Goal: Task Accomplishment & Management: Manage account settings

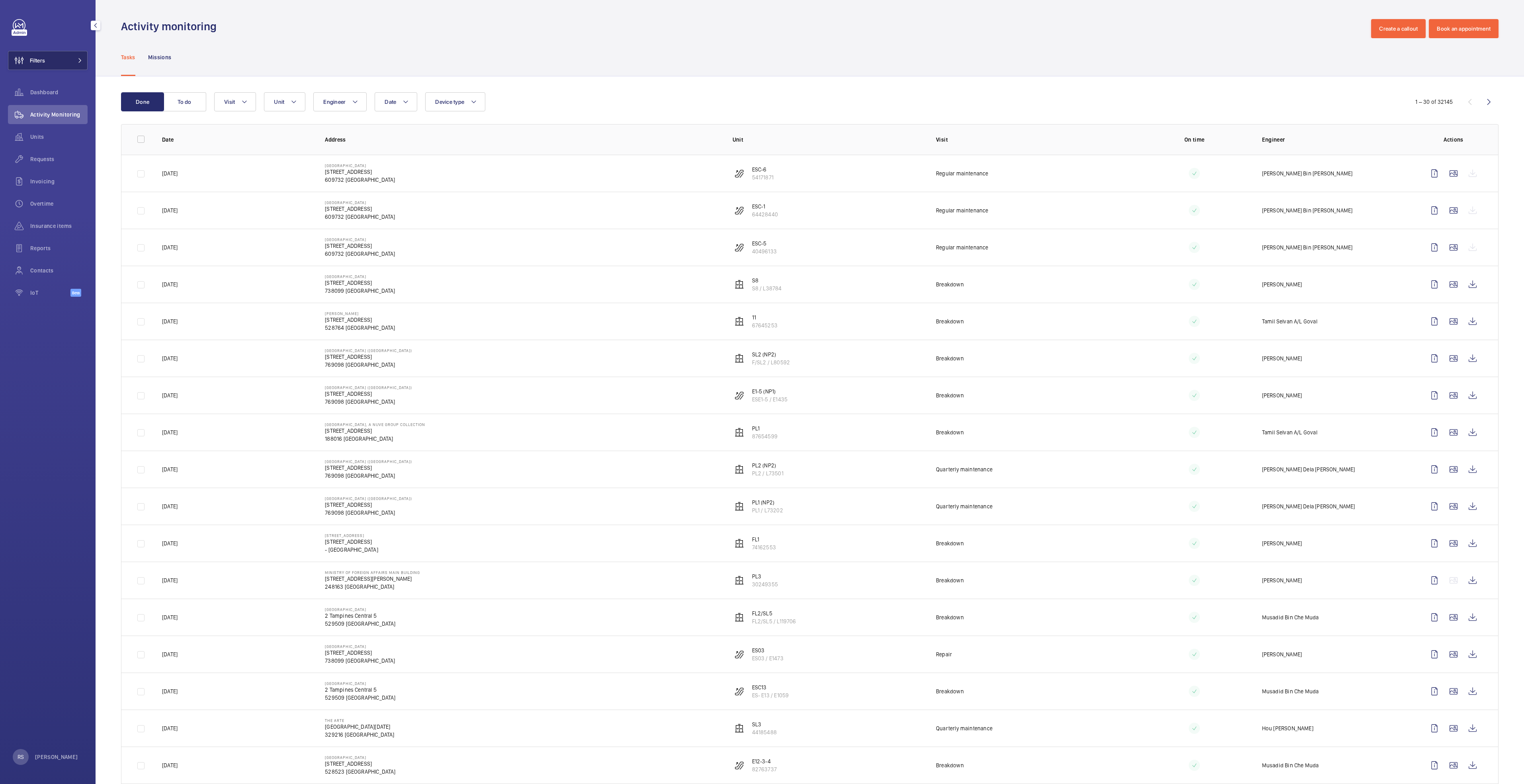
click at [63, 60] on button "Filters" at bounding box center [48, 60] width 80 height 19
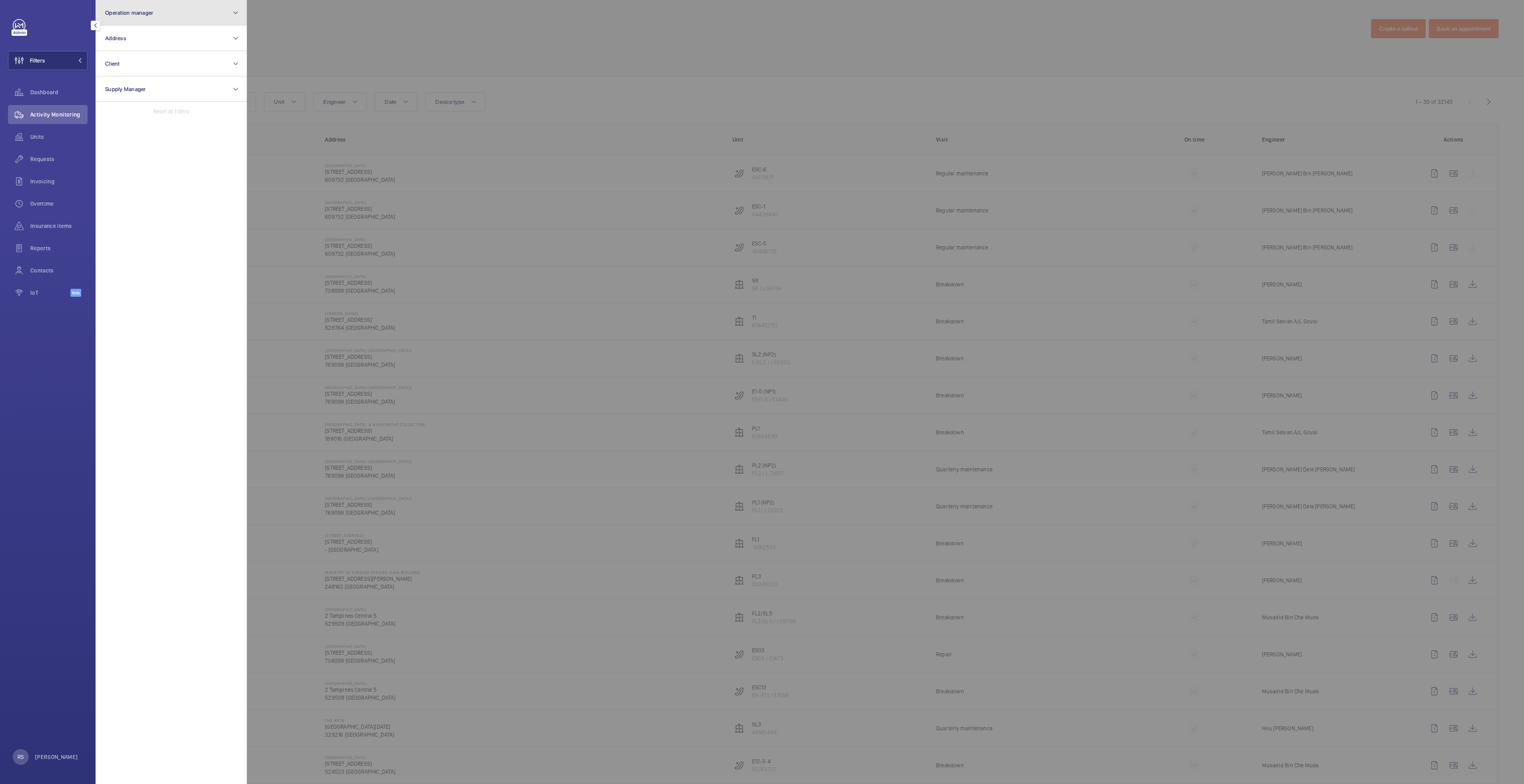
click at [148, 10] on span "Operation manager" at bounding box center [129, 13] width 48 height 6
click at [157, 85] on span "[PERSON_NAME]" at bounding box center [172, 83] width 110 height 8
click at [116, 85] on input "[PERSON_NAME]" at bounding box center [107, 82] width 16 height 16
checkbox input "true"
click at [356, 49] on div at bounding box center [1009, 392] width 1524 height 784
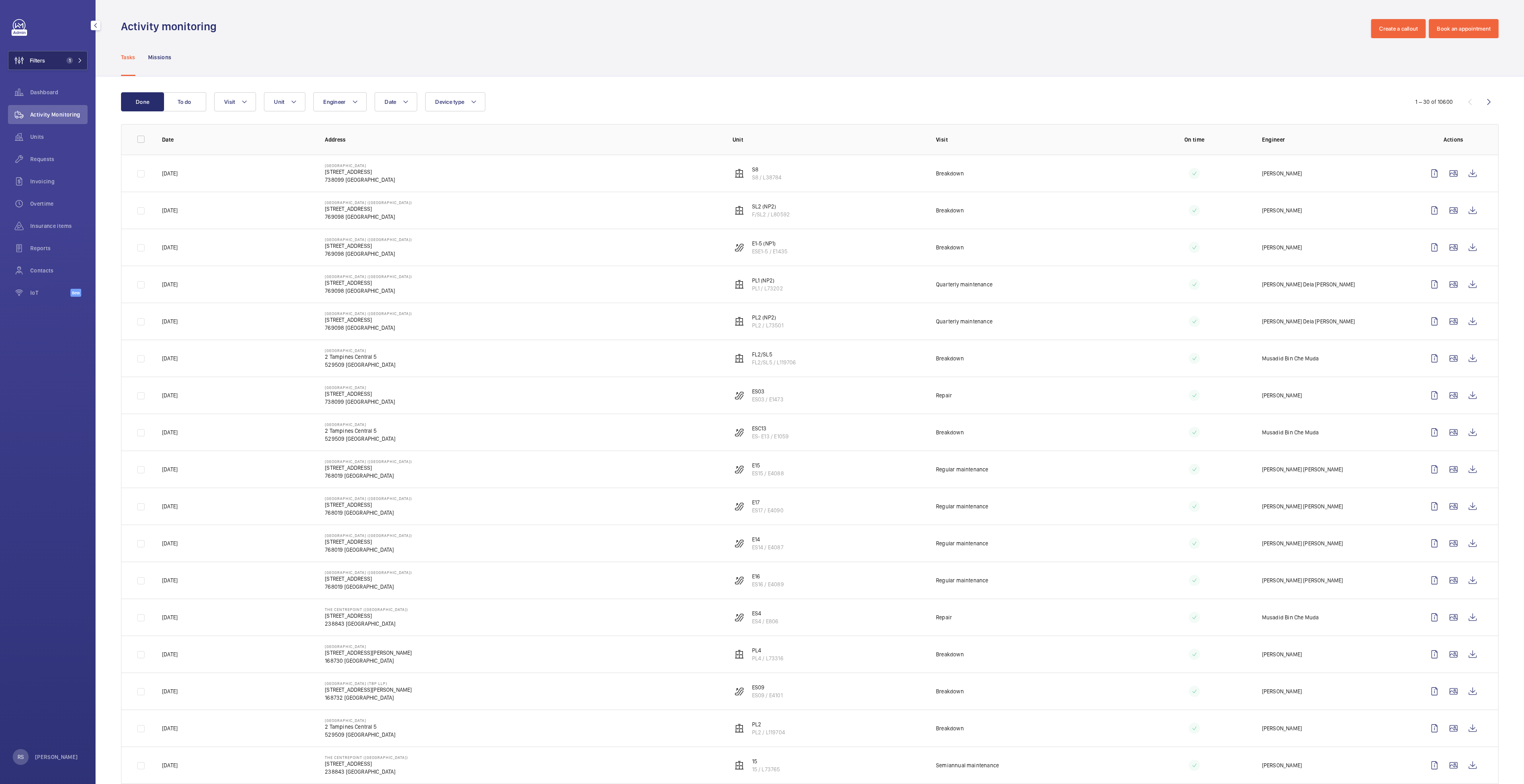
click at [76, 63] on span "1" at bounding box center [72, 60] width 19 height 6
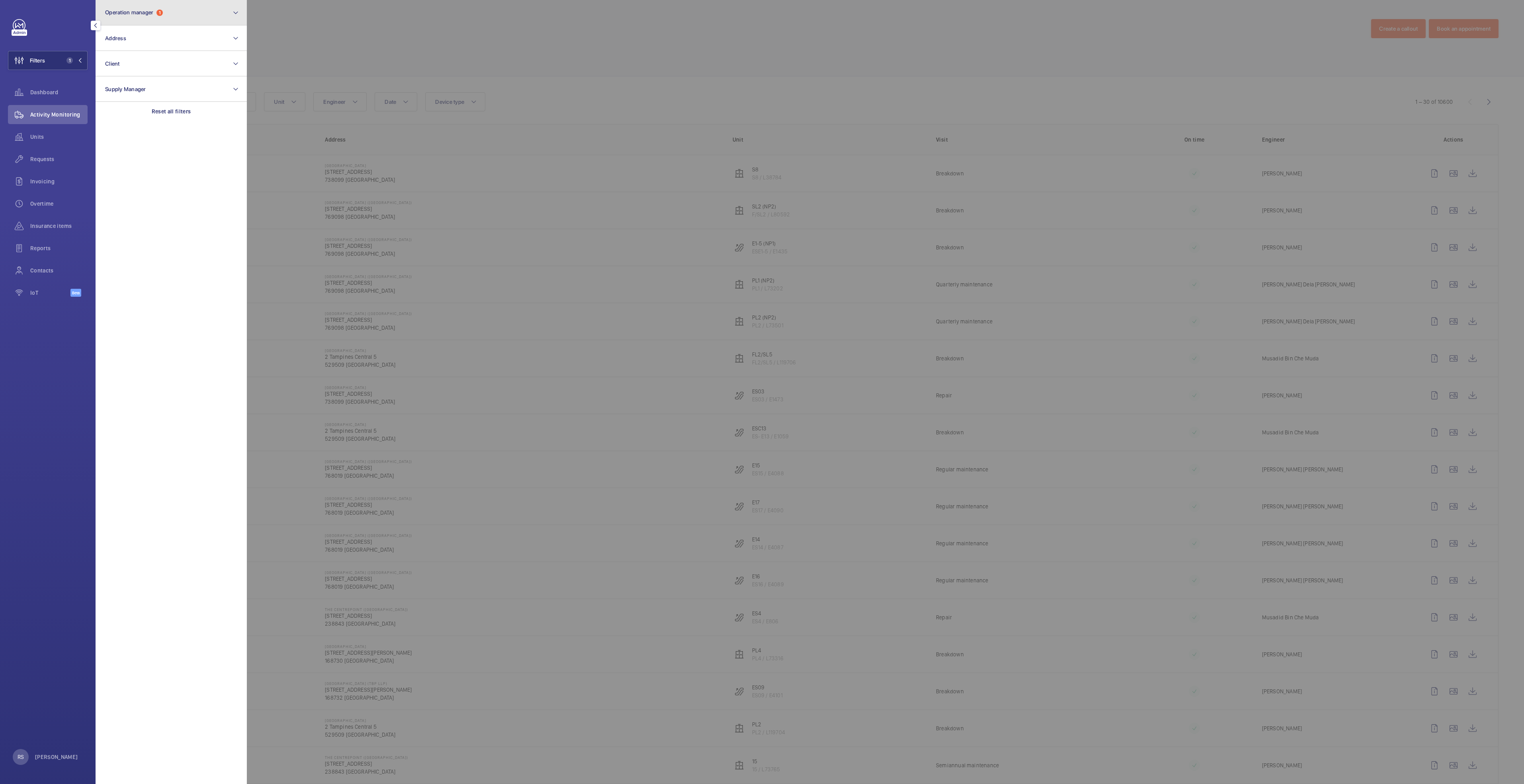
click at [168, 16] on button "Operation manager 1" at bounding box center [171, 13] width 152 height 25
click at [329, 28] on div at bounding box center [1009, 392] width 1524 height 784
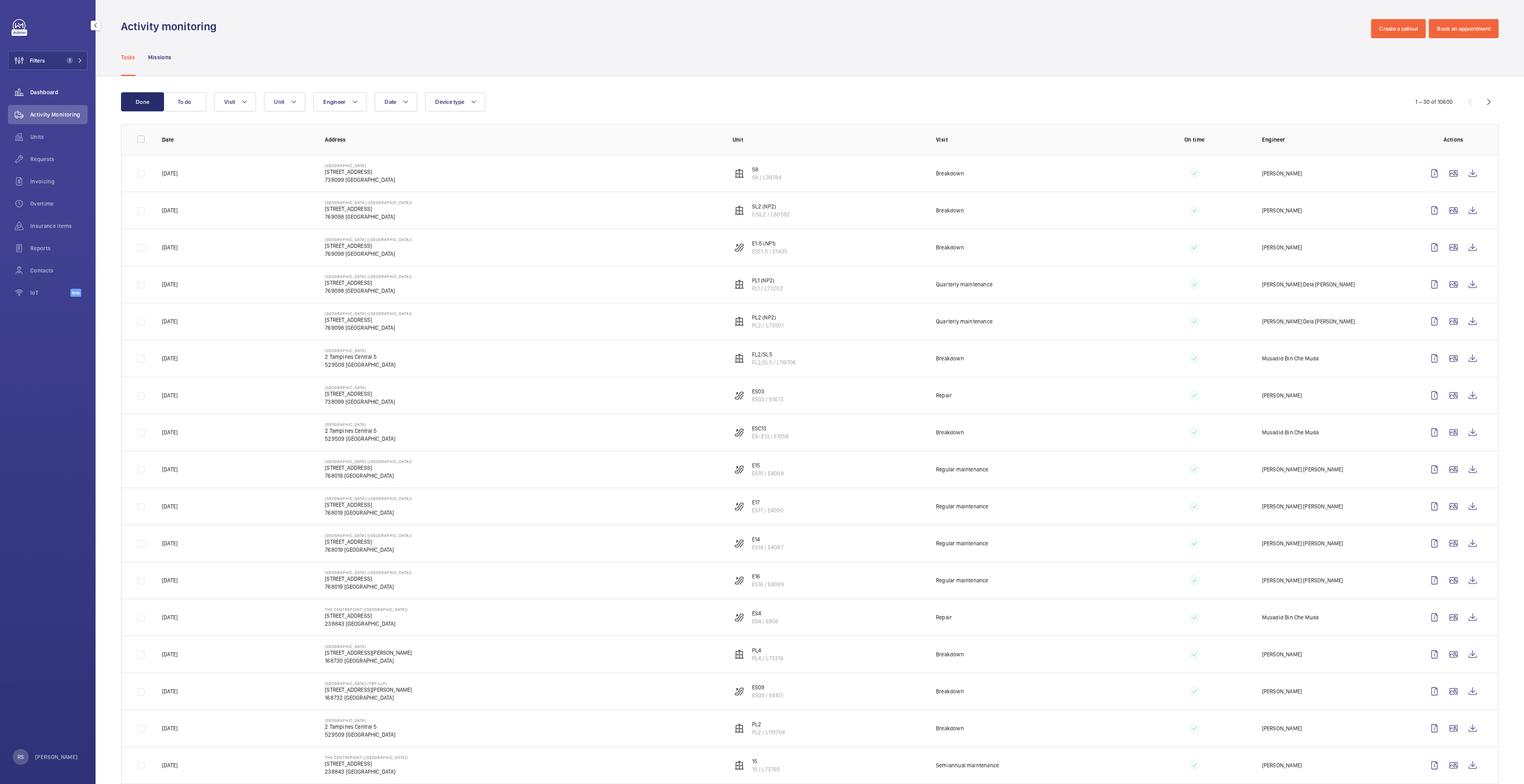
click at [50, 91] on span "Dashboard" at bounding box center [58, 92] width 57 height 8
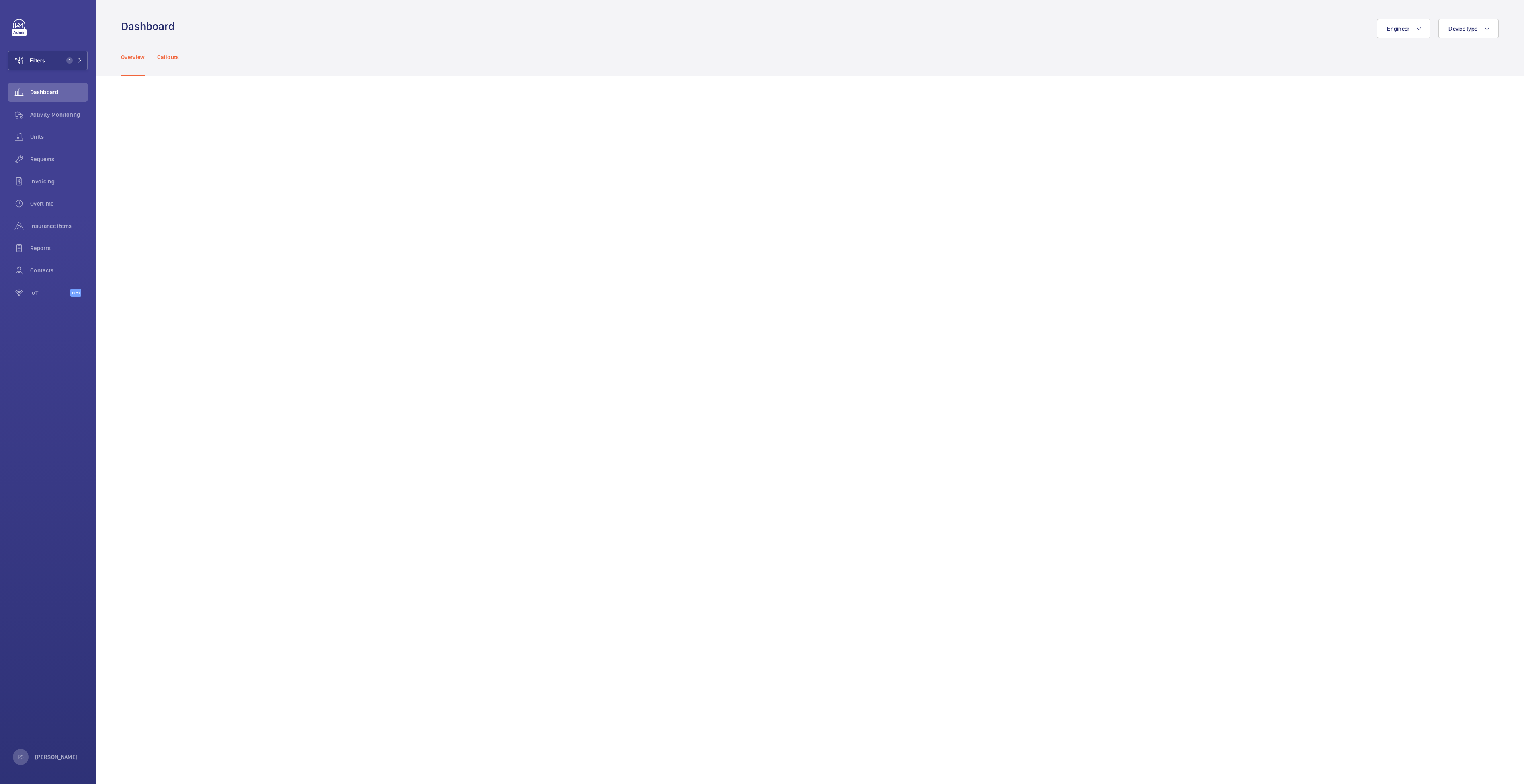
click at [168, 56] on p "Callouts" at bounding box center [168, 57] width 22 height 8
click at [134, 56] on p "Overview" at bounding box center [132, 57] width 23 height 8
click at [58, 112] on span "Activity Monitoring" at bounding box center [58, 115] width 57 height 8
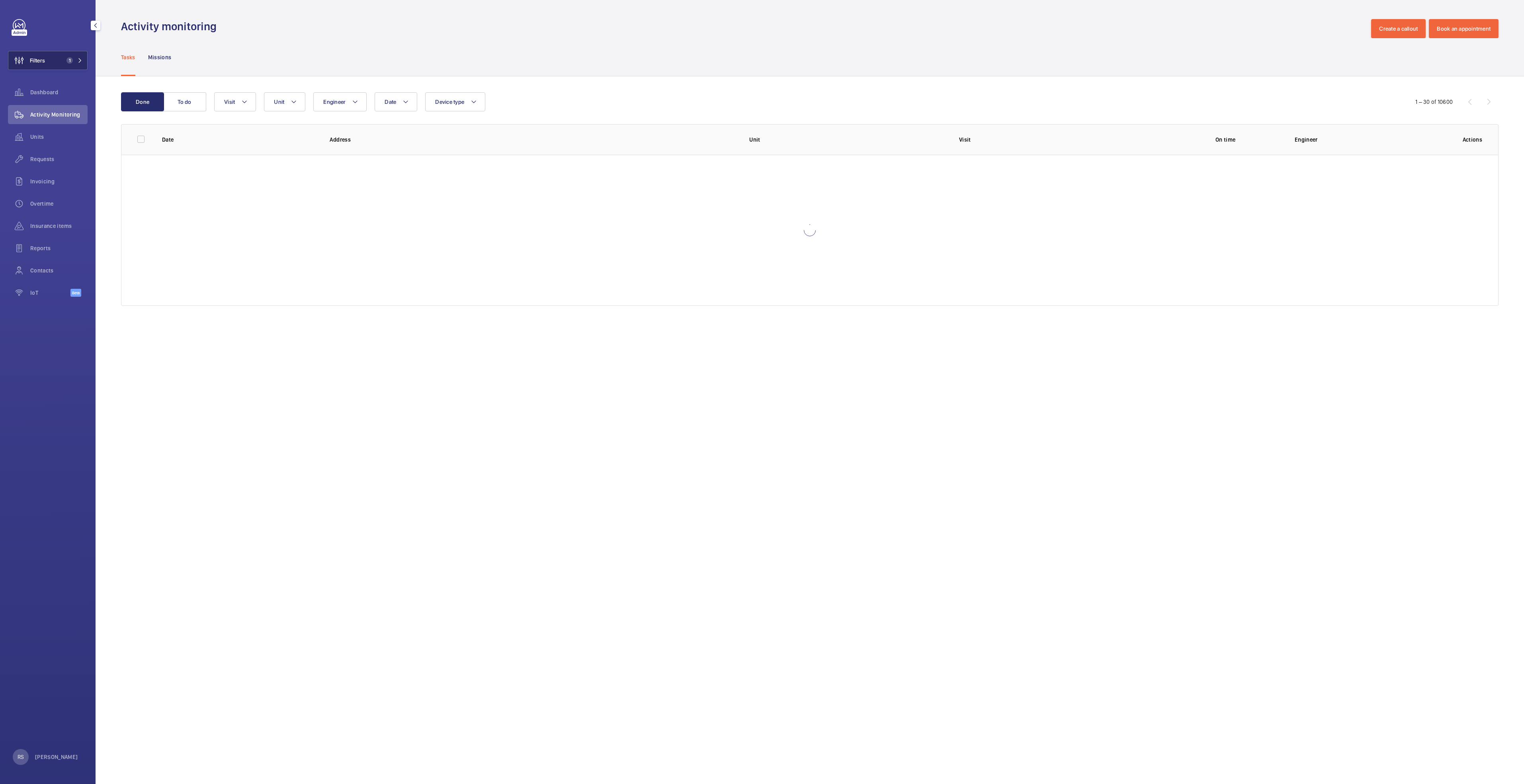
click at [82, 55] on button "Filters 1" at bounding box center [48, 60] width 80 height 19
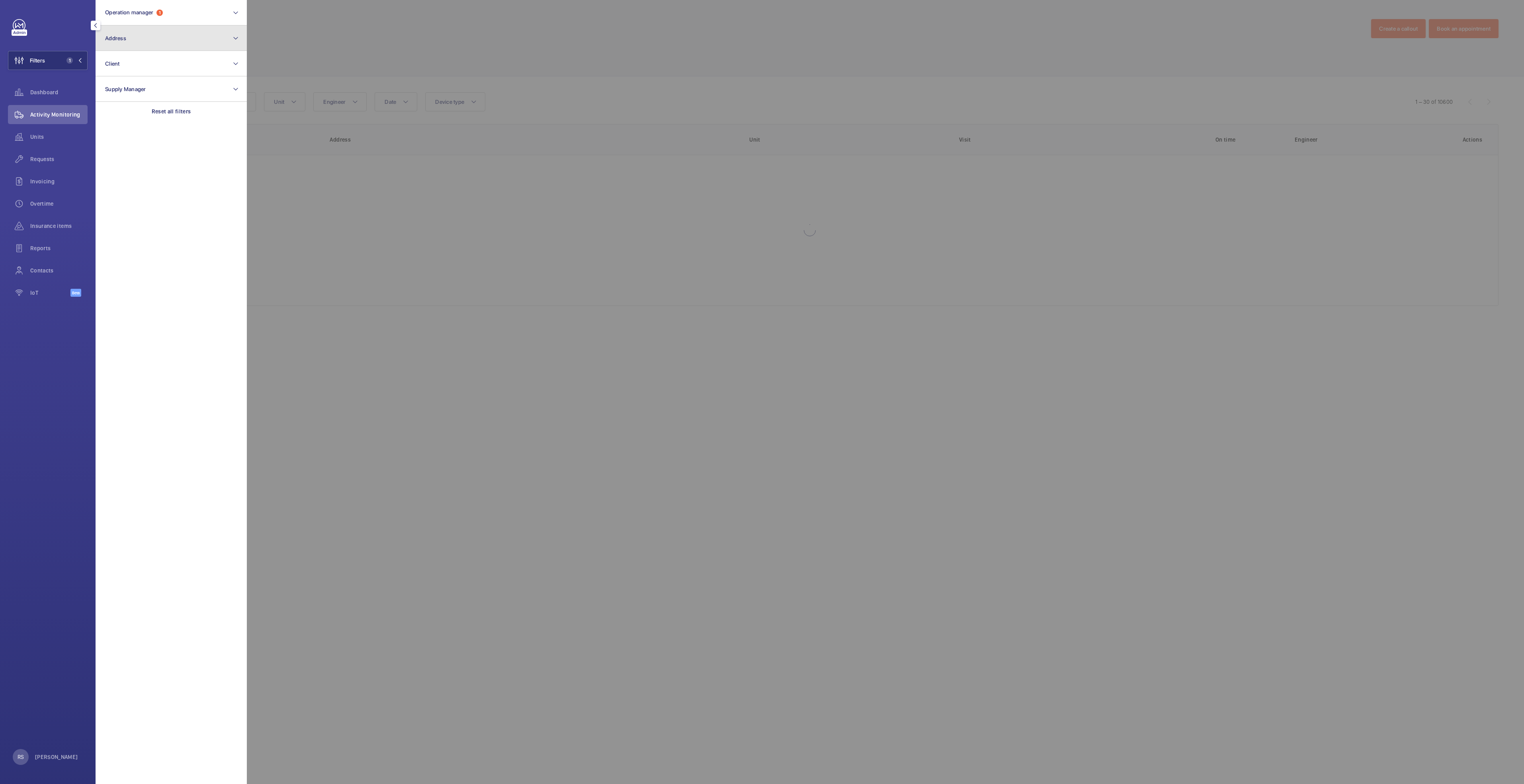
click at [137, 40] on button "Address" at bounding box center [171, 38] width 152 height 25
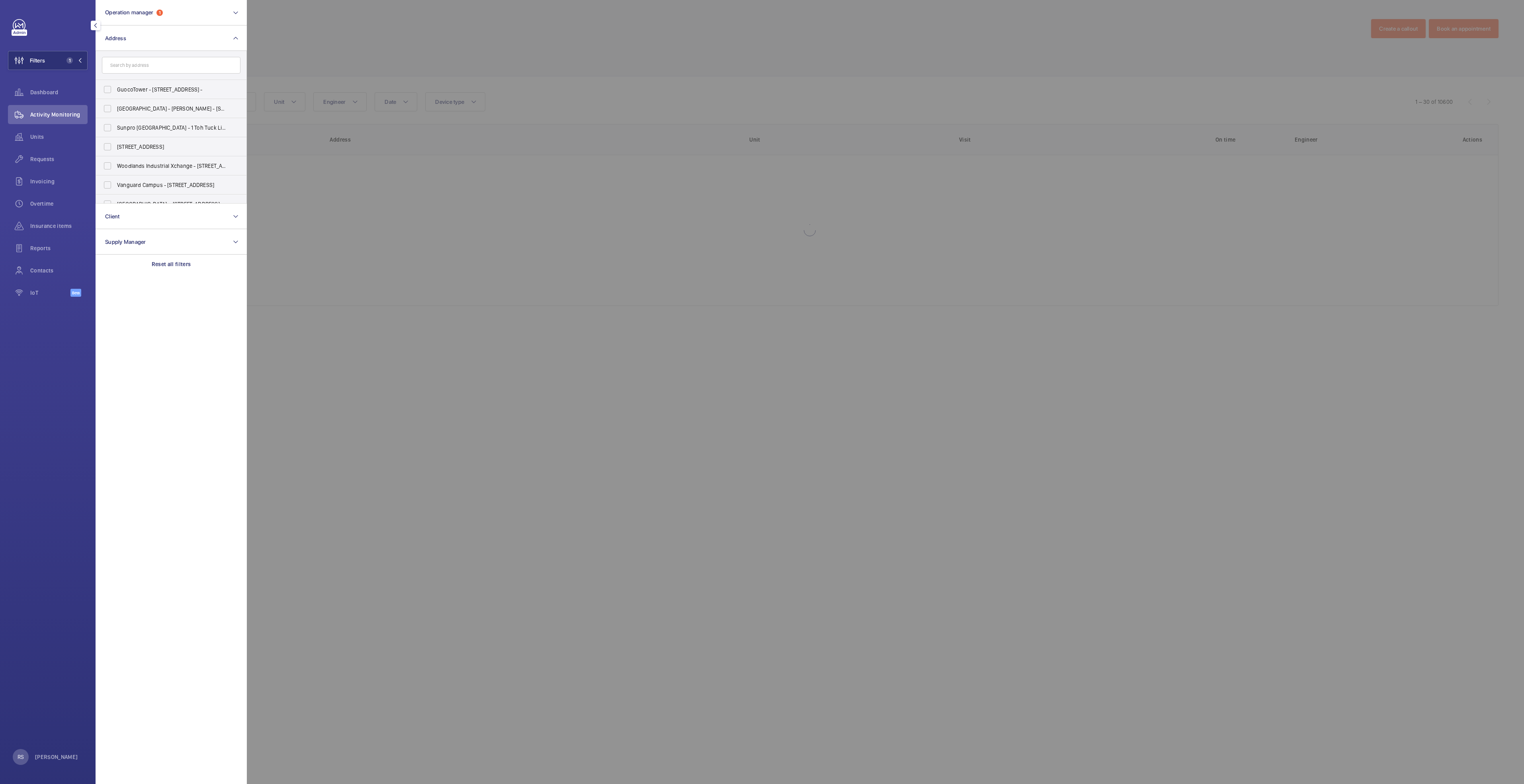
click at [132, 69] on input "text" at bounding box center [171, 65] width 139 height 16
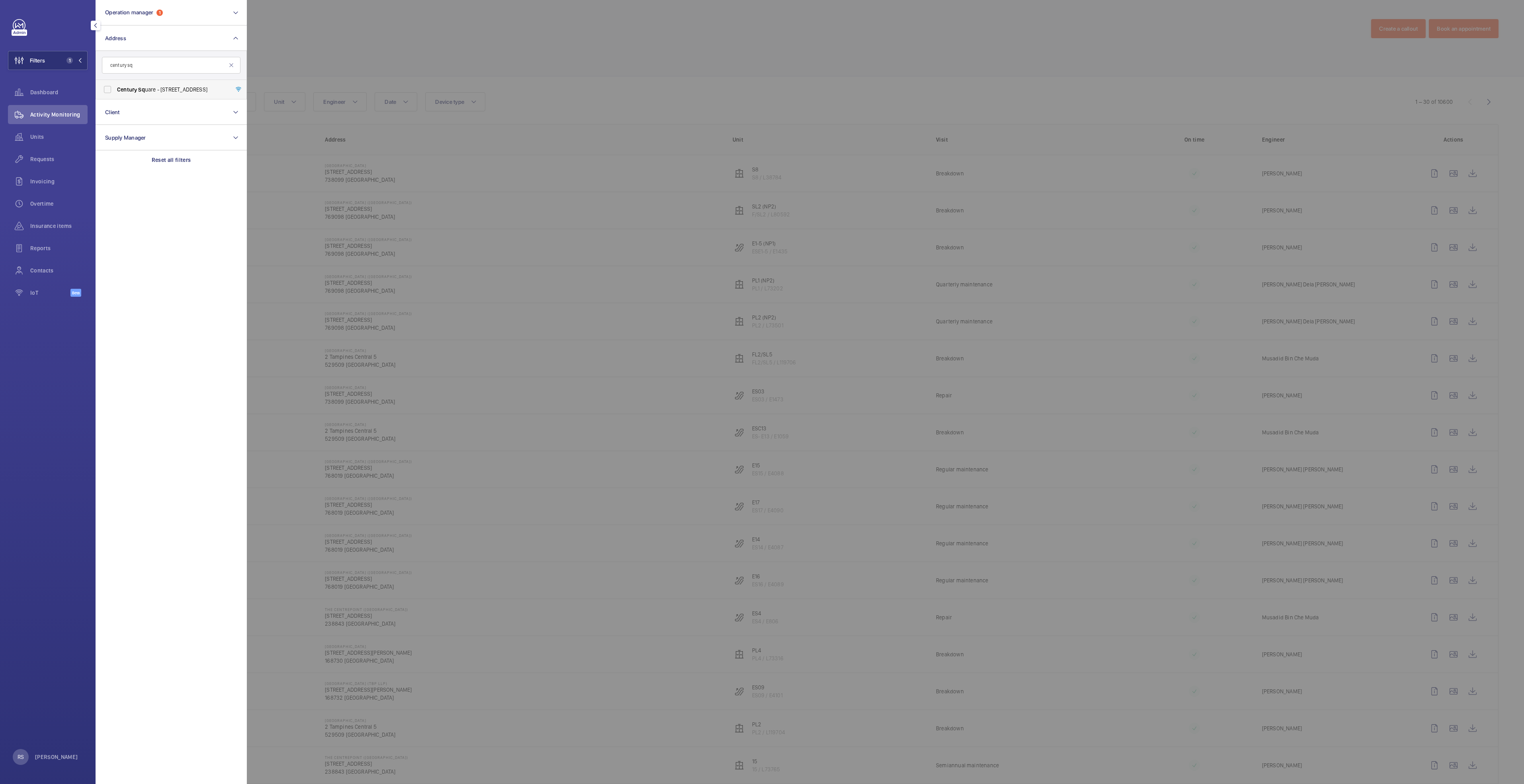
type input "century sq"
click at [203, 86] on span "Century Sq uare - 2 Tampines Central 5, SINGAPORE 529509" at bounding box center [172, 89] width 110 height 8
click at [116, 86] on input "Century Sq uare - 2 Tampines Central 5, SINGAPORE 529509" at bounding box center [107, 89] width 16 height 16
checkbox input "true"
click at [519, 40] on div at bounding box center [1009, 392] width 1524 height 784
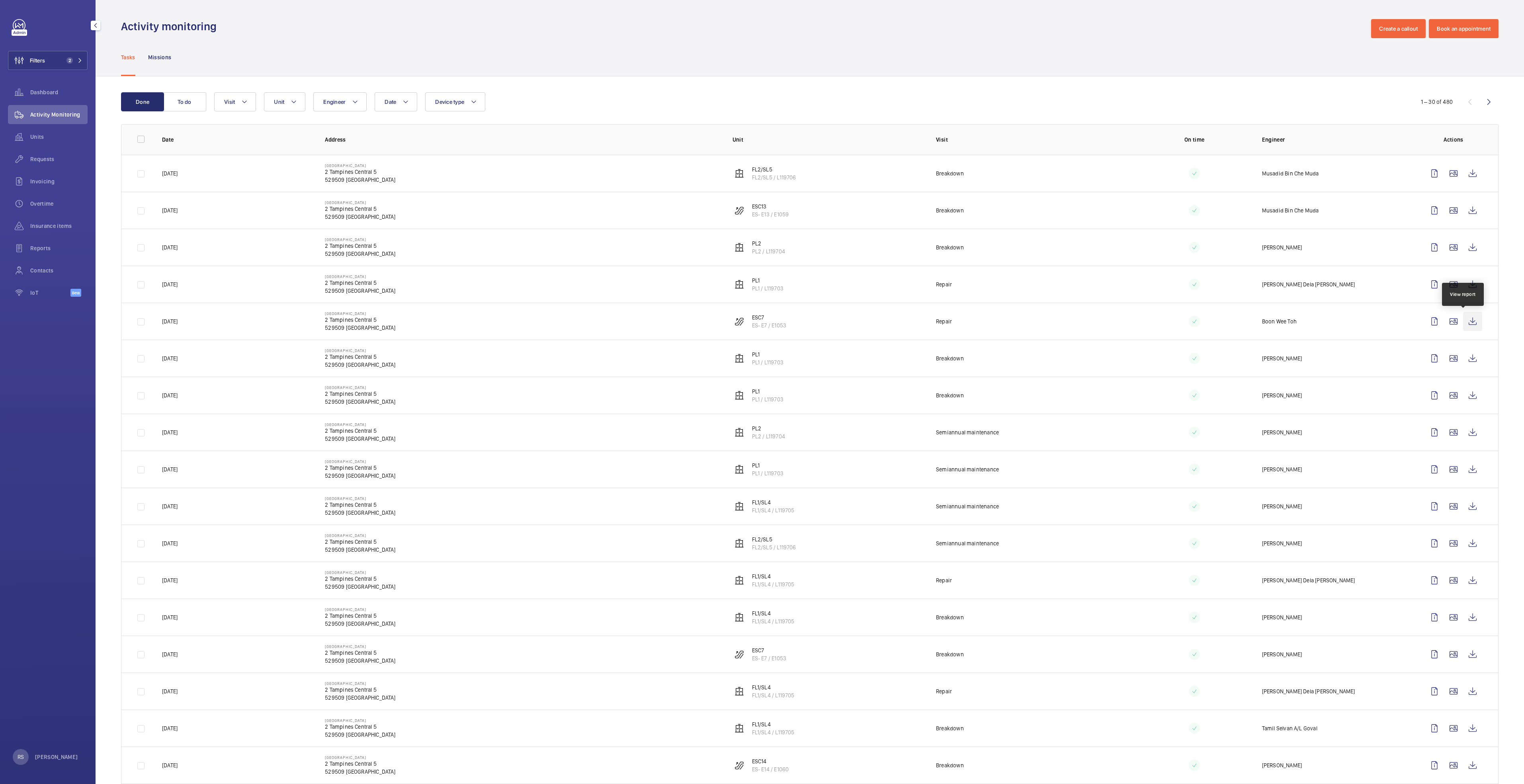
click at [758, 322] on wm-front-icon-button at bounding box center [1472, 321] width 19 height 19
click at [46, 93] on span "Dashboard" at bounding box center [58, 92] width 57 height 8
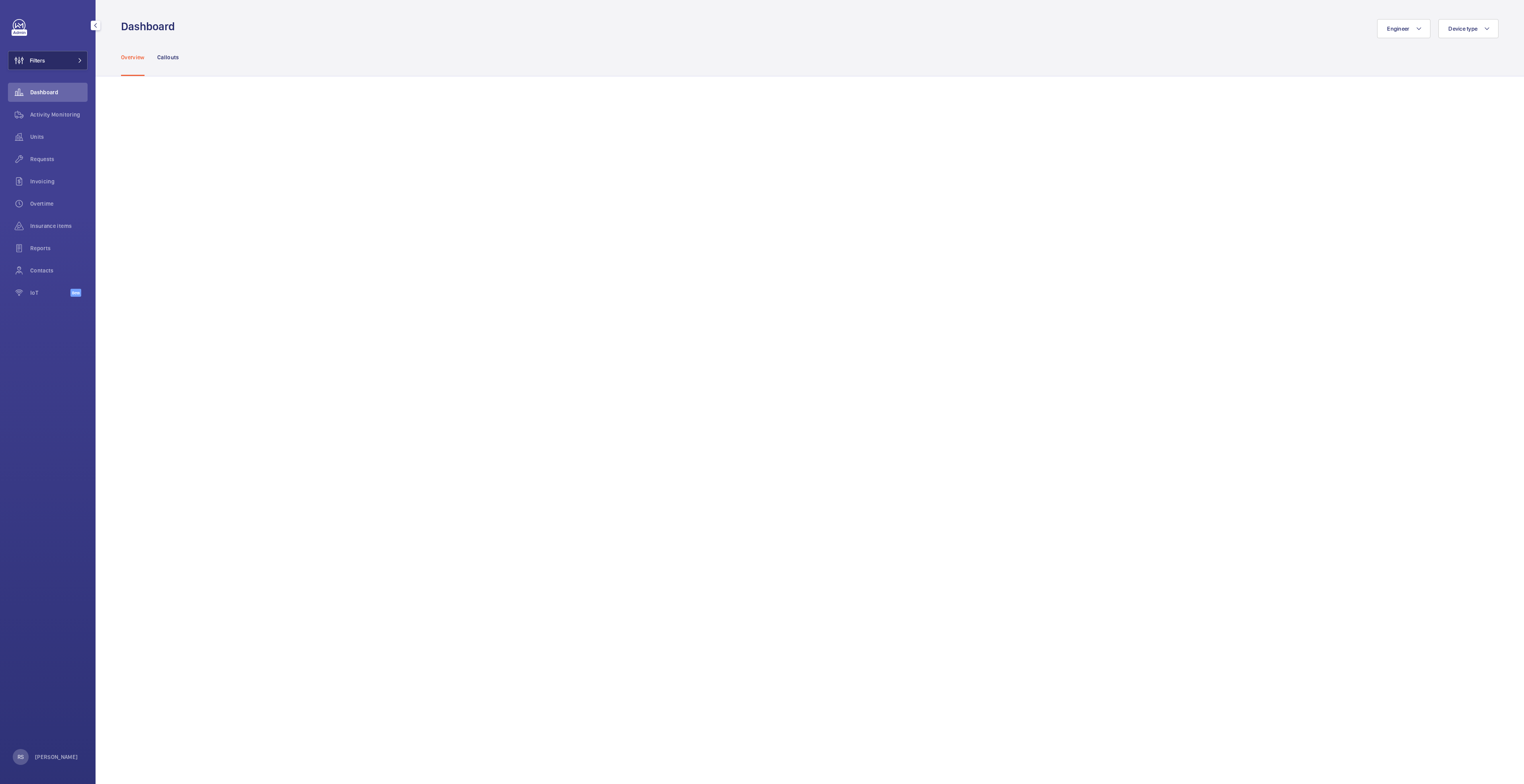
click at [75, 61] on span at bounding box center [77, 60] width 10 height 4
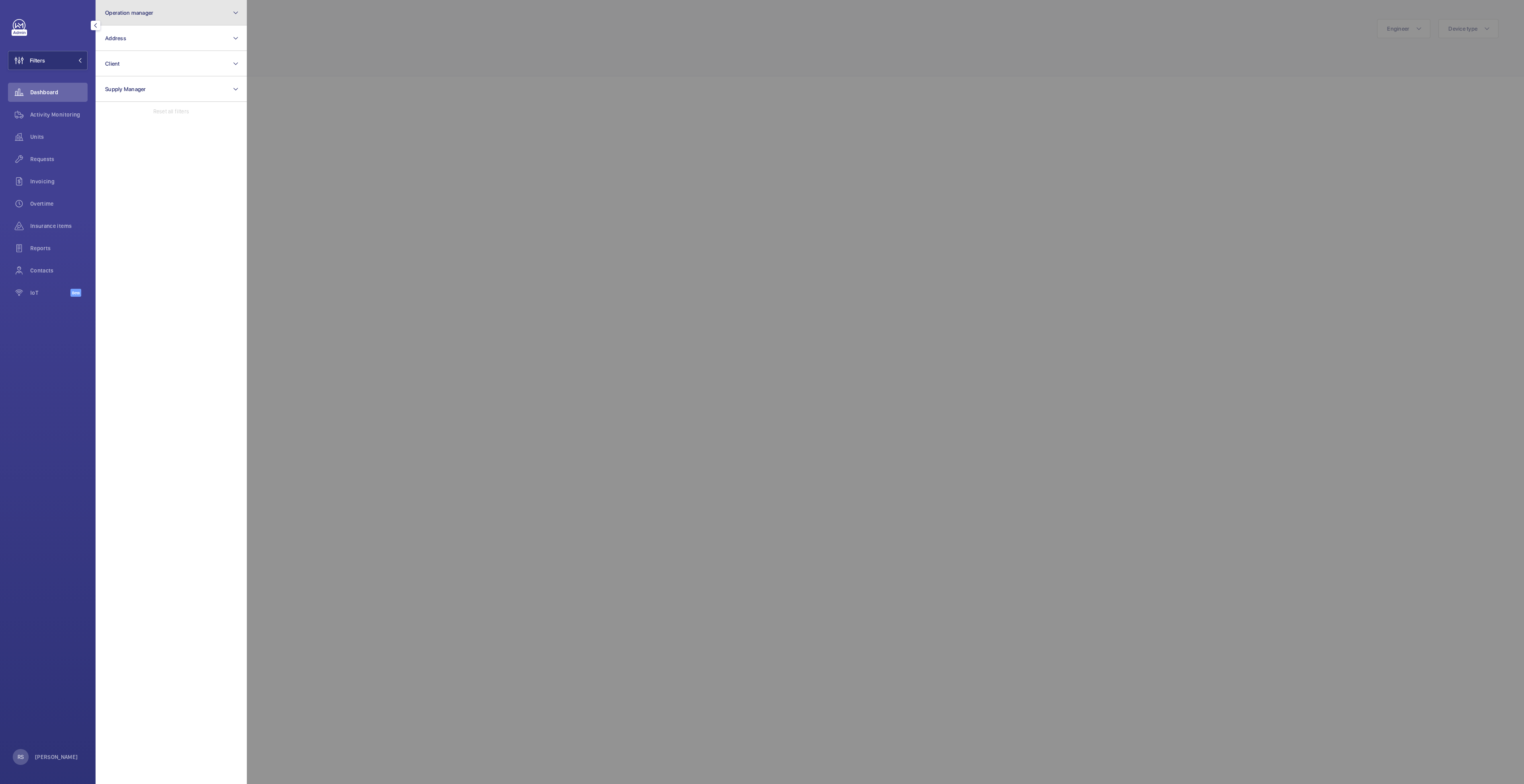
click at [150, 17] on button "Operation manager" at bounding box center [171, 13] width 152 height 25
click at [132, 77] on label "[PERSON_NAME]" at bounding box center [165, 82] width 139 height 19
click at [116, 77] on input "[PERSON_NAME]" at bounding box center [107, 82] width 16 height 16
checkbox input "true"
click at [322, 67] on div at bounding box center [1009, 392] width 1524 height 784
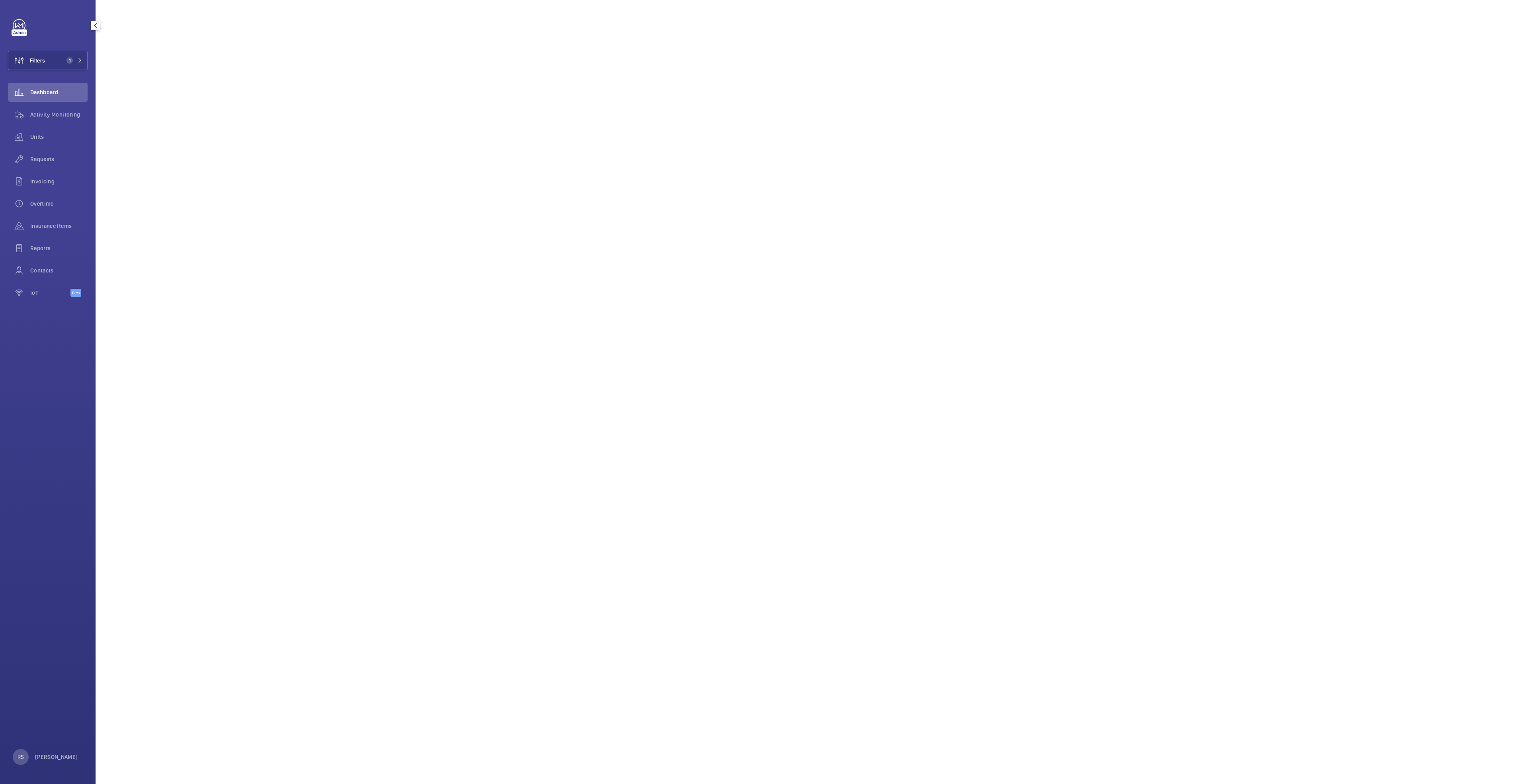
scroll to position [60, 0]
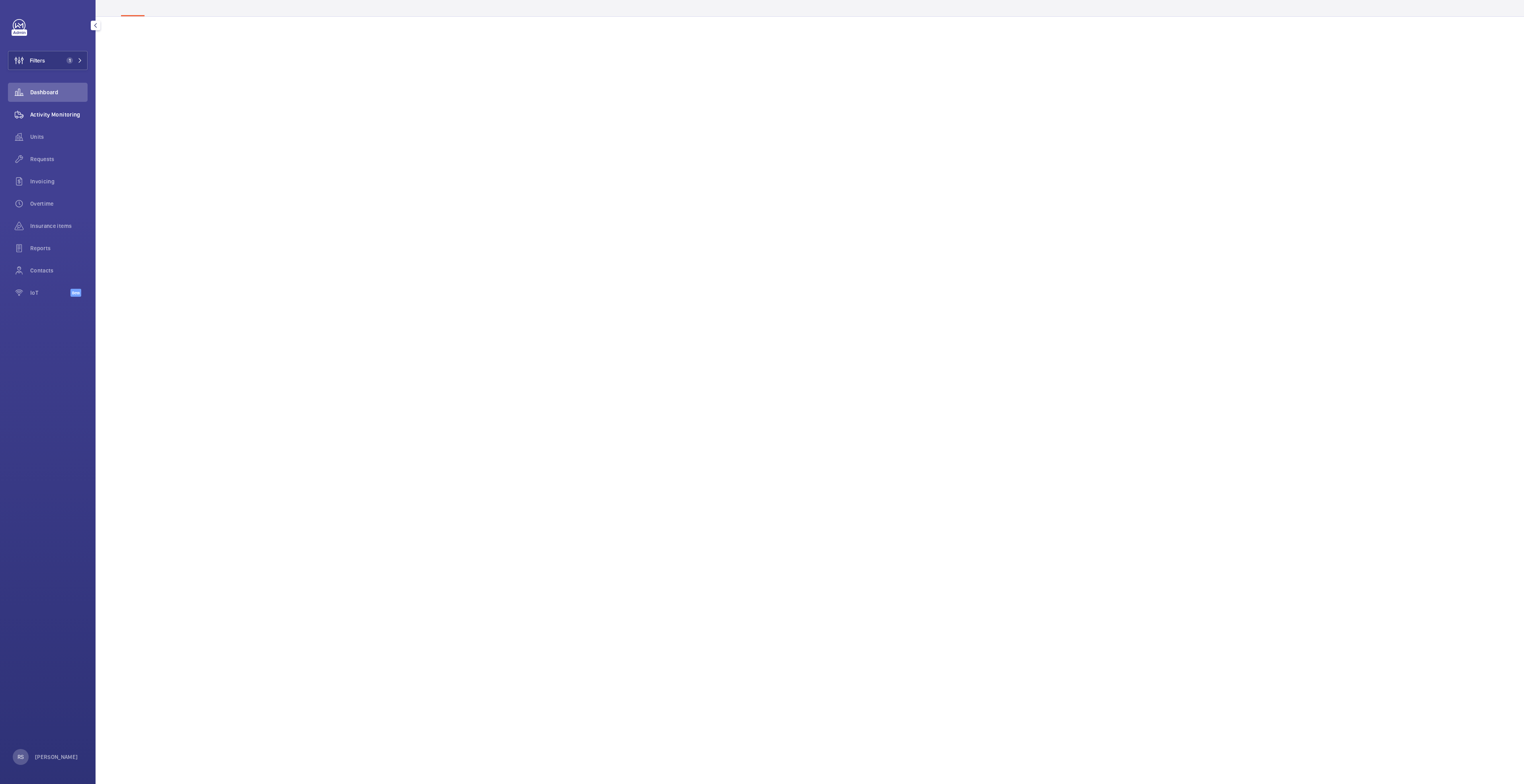
click at [50, 113] on span "Activity Monitoring" at bounding box center [58, 115] width 57 height 8
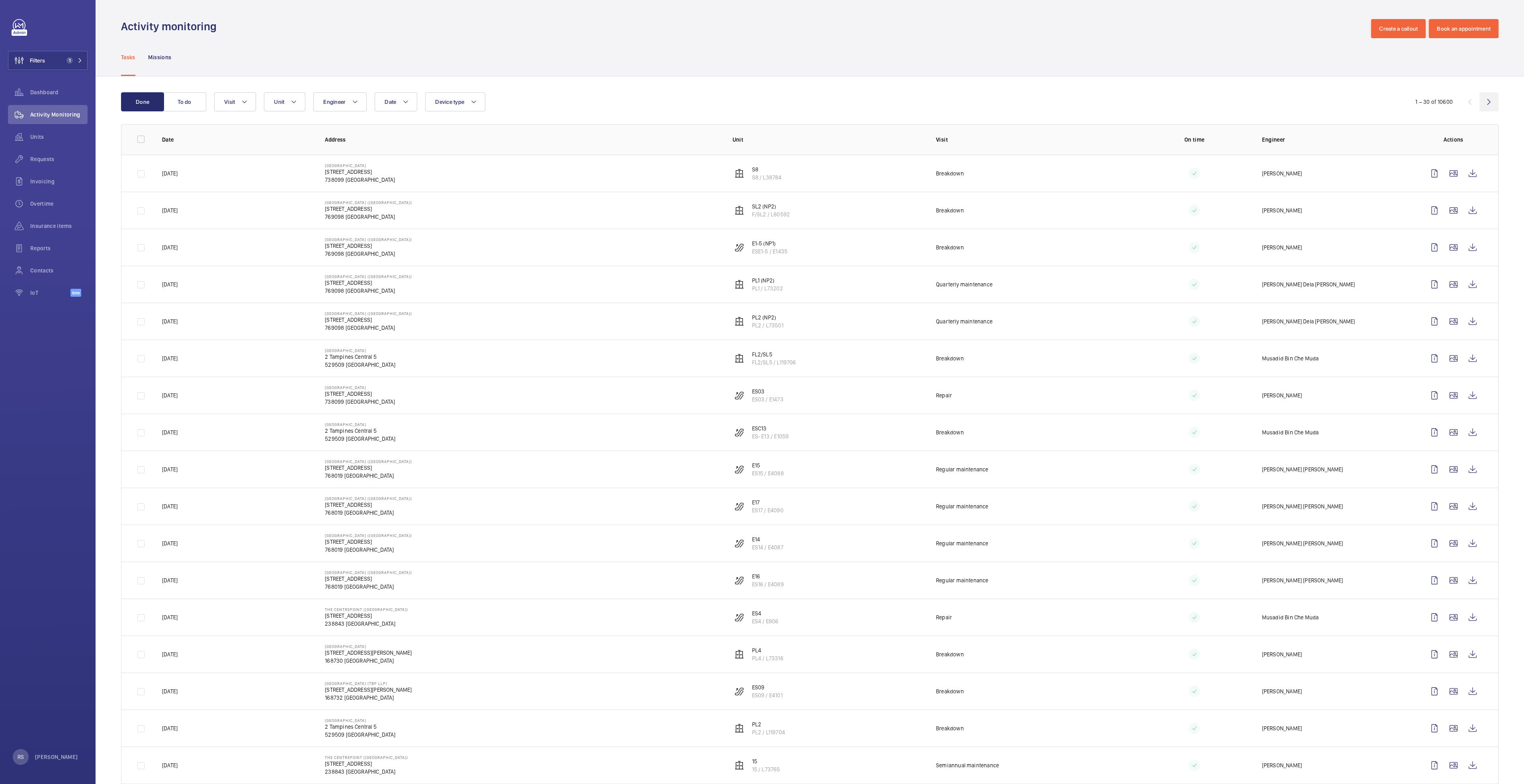
click at [1485, 99] on wm-front-icon-button at bounding box center [1488, 101] width 19 height 19
click at [85, 63] on button "Filters 1" at bounding box center [48, 60] width 80 height 19
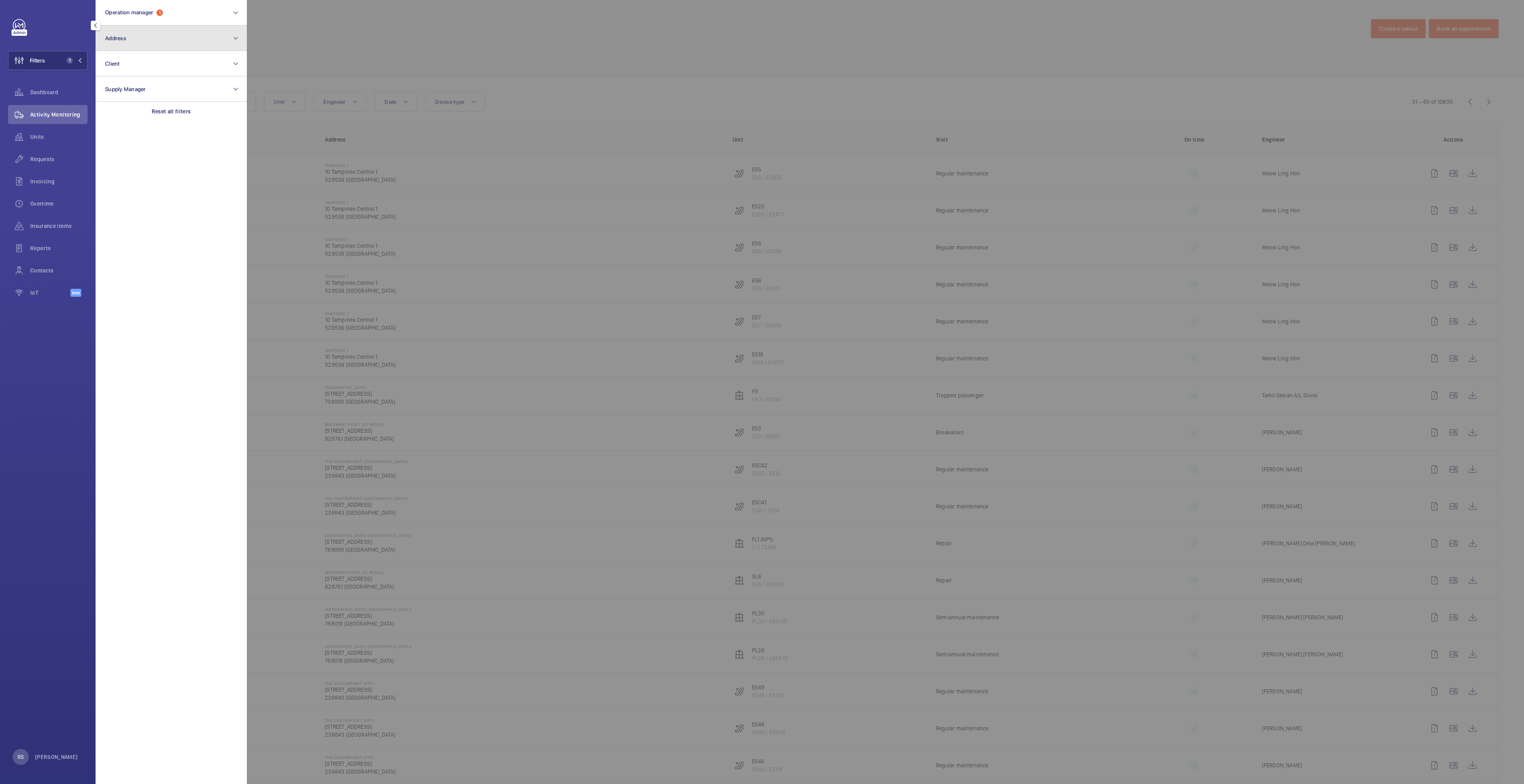
click at [205, 42] on button "Address" at bounding box center [171, 38] width 152 height 25
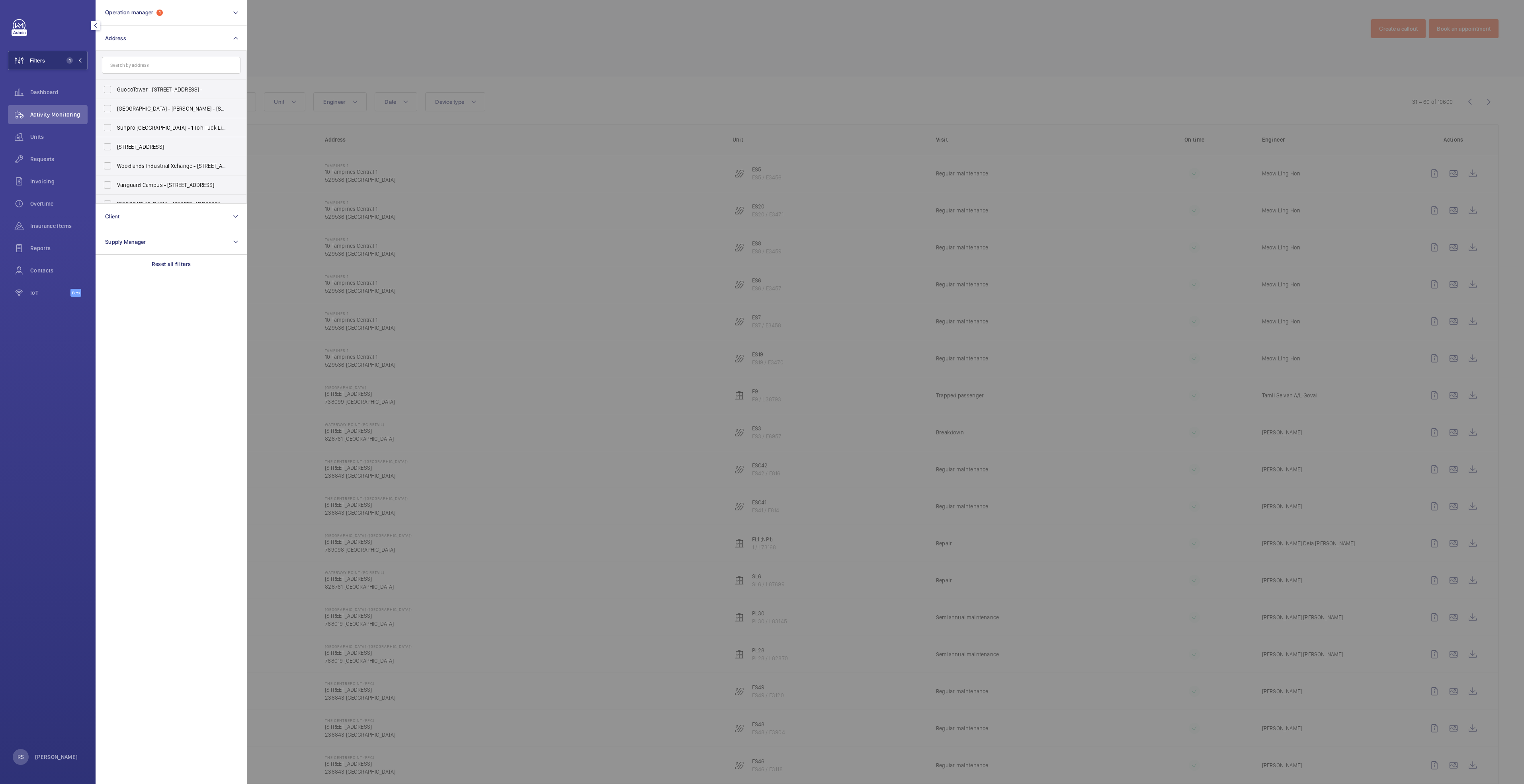
click at [188, 66] on input "text" at bounding box center [171, 65] width 139 height 16
type input "century"
click at [128, 85] on label "Century Square - 2 Tampines Central 5, SINGAPORE 529509" at bounding box center [165, 89] width 139 height 19
click at [116, 85] on input "Century Square - 2 Tampines Central 5, SINGAPORE 529509" at bounding box center [107, 89] width 16 height 16
checkbox input "true"
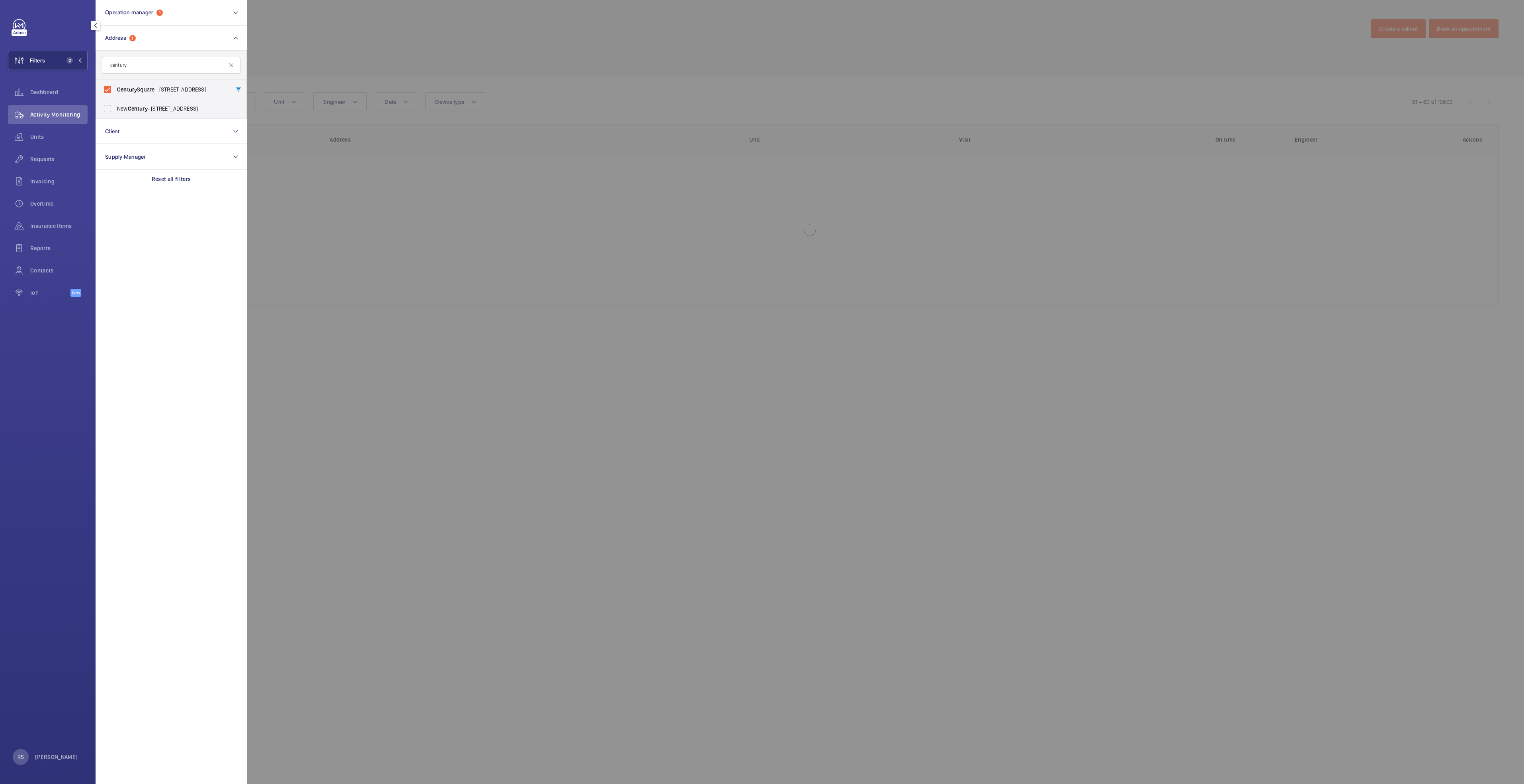
click at [343, 45] on div at bounding box center [1009, 392] width 1524 height 784
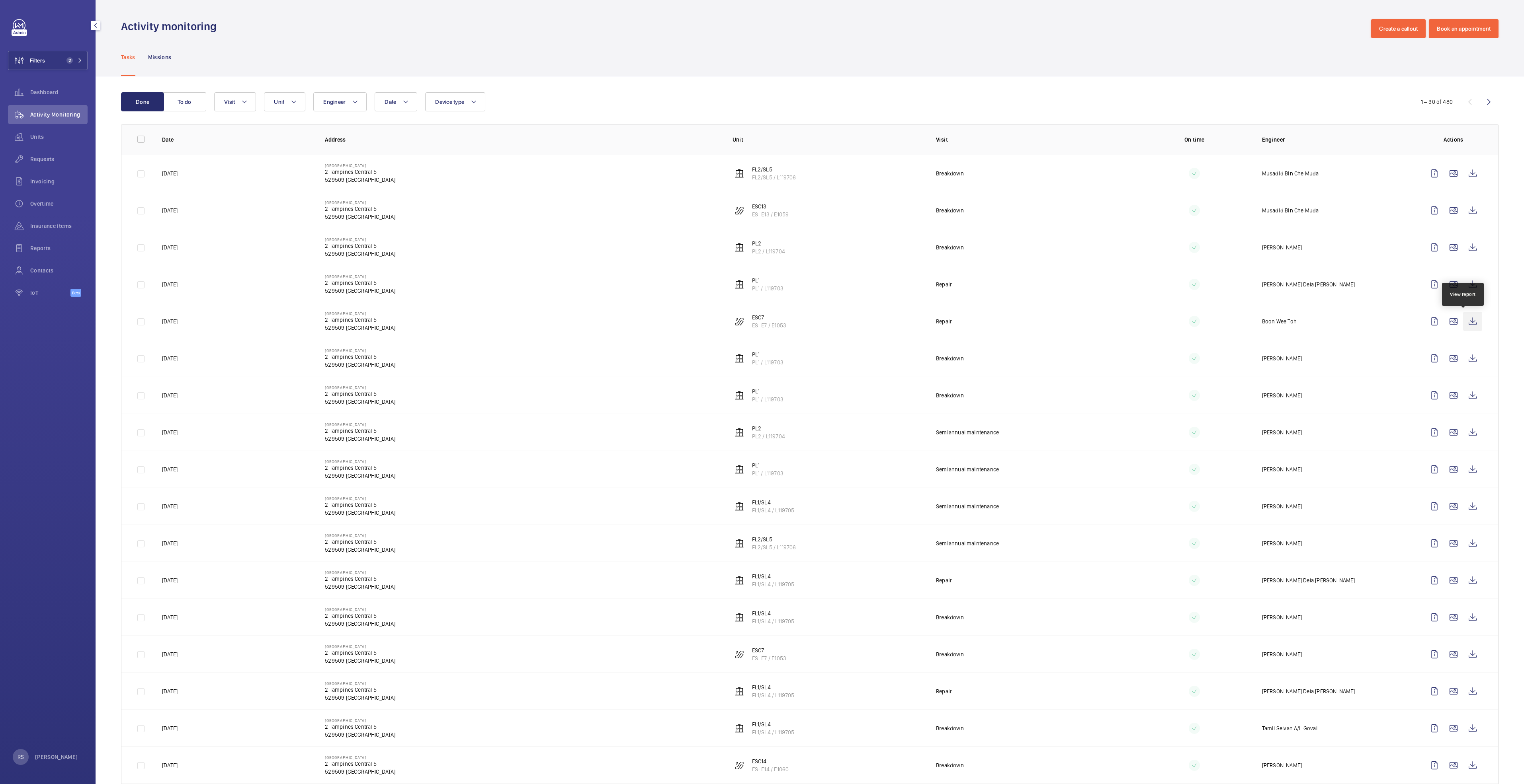
click at [1462, 325] on wm-front-icon-button at bounding box center [1472, 321] width 19 height 19
click at [74, 64] on button "Filters 2" at bounding box center [48, 60] width 80 height 19
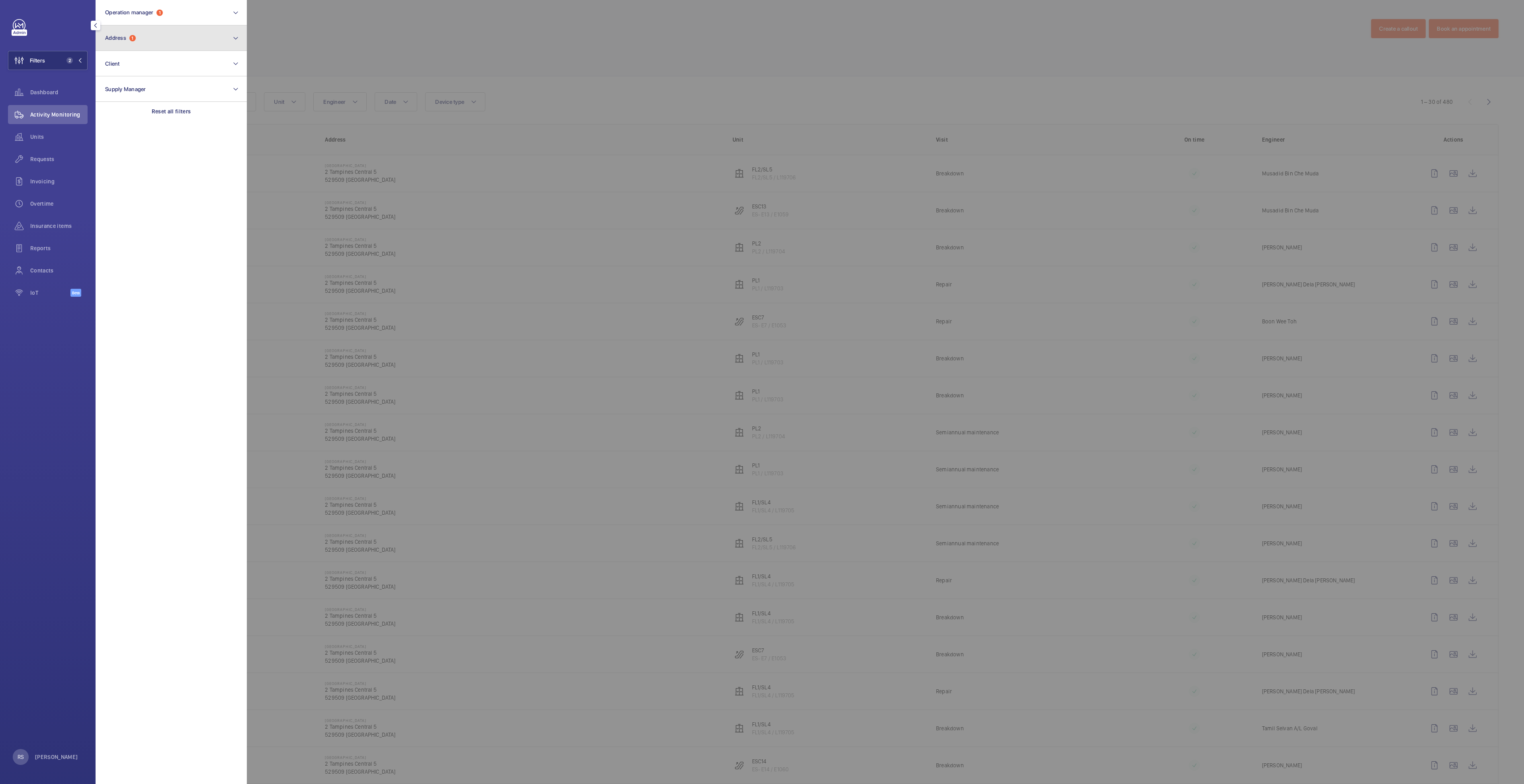
click at [166, 37] on button "Address 1" at bounding box center [171, 38] width 152 height 25
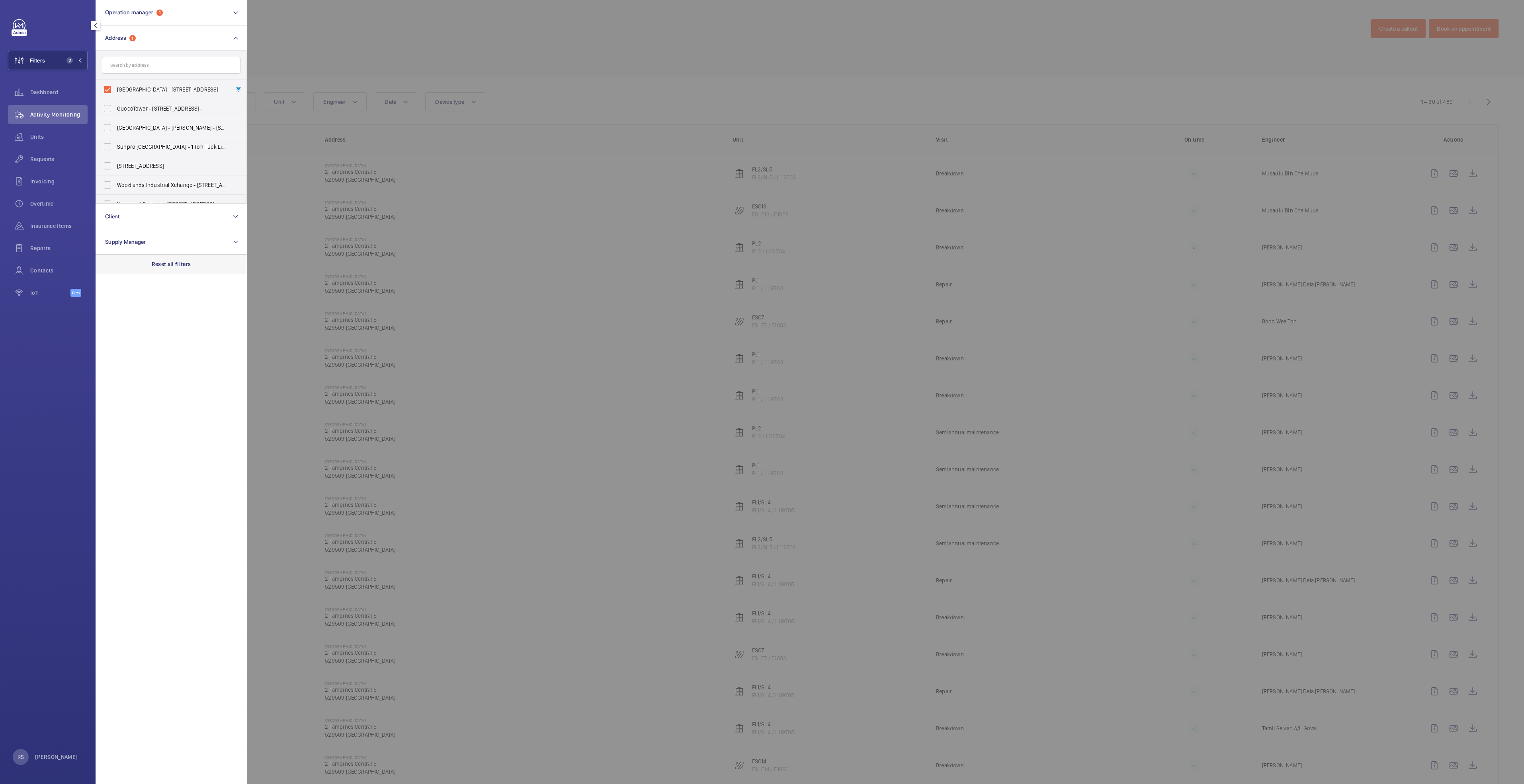
click at [170, 261] on p "Reset all filters" at bounding box center [171, 264] width 40 height 8
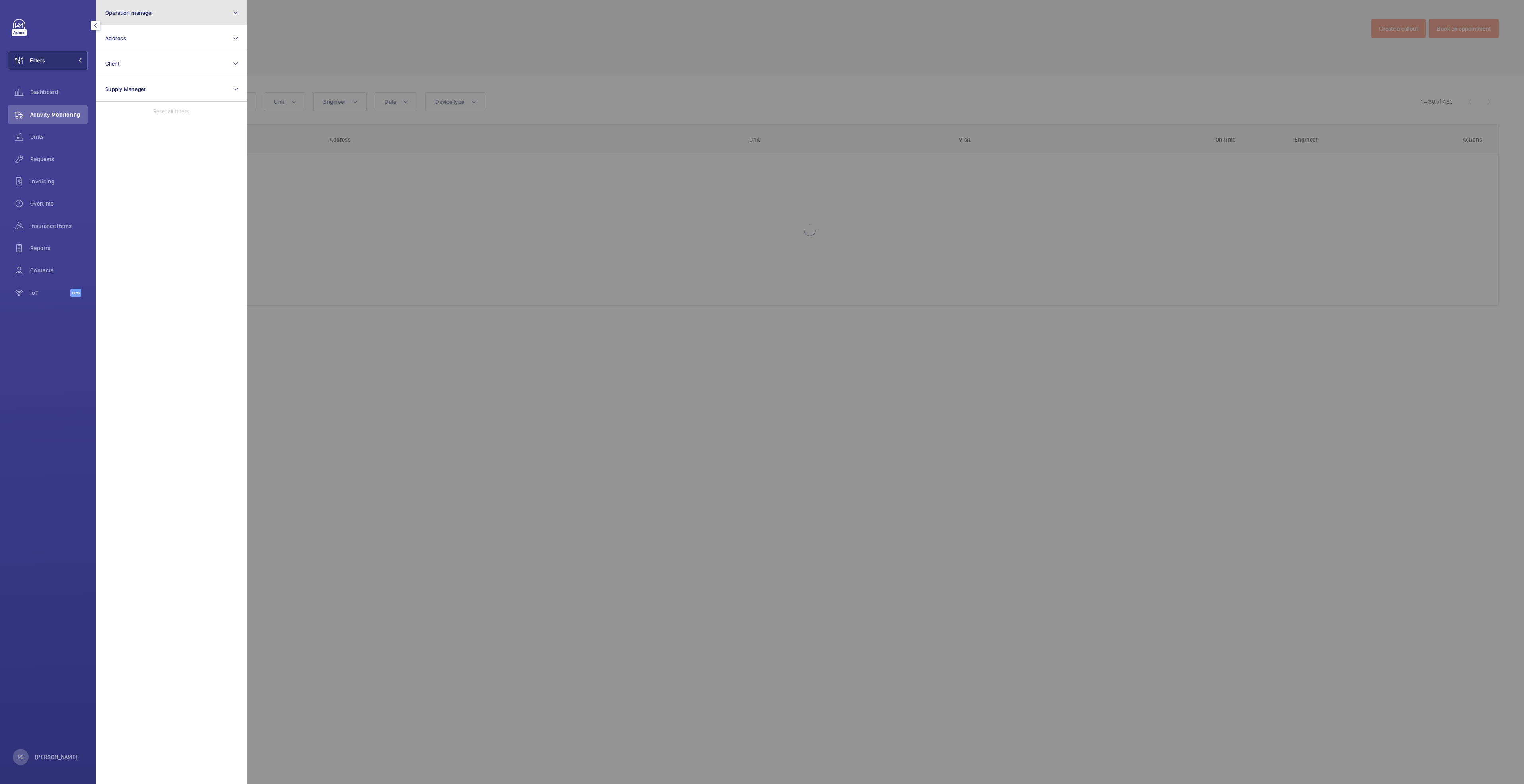
click at [211, 10] on button "Operation manager" at bounding box center [171, 13] width 152 height 25
click at [158, 85] on span "[PERSON_NAME]" at bounding box center [172, 83] width 110 height 8
click at [116, 85] on input "[PERSON_NAME]" at bounding box center [107, 82] width 16 height 16
checkbox input "true"
click at [349, 17] on div at bounding box center [1009, 392] width 1524 height 784
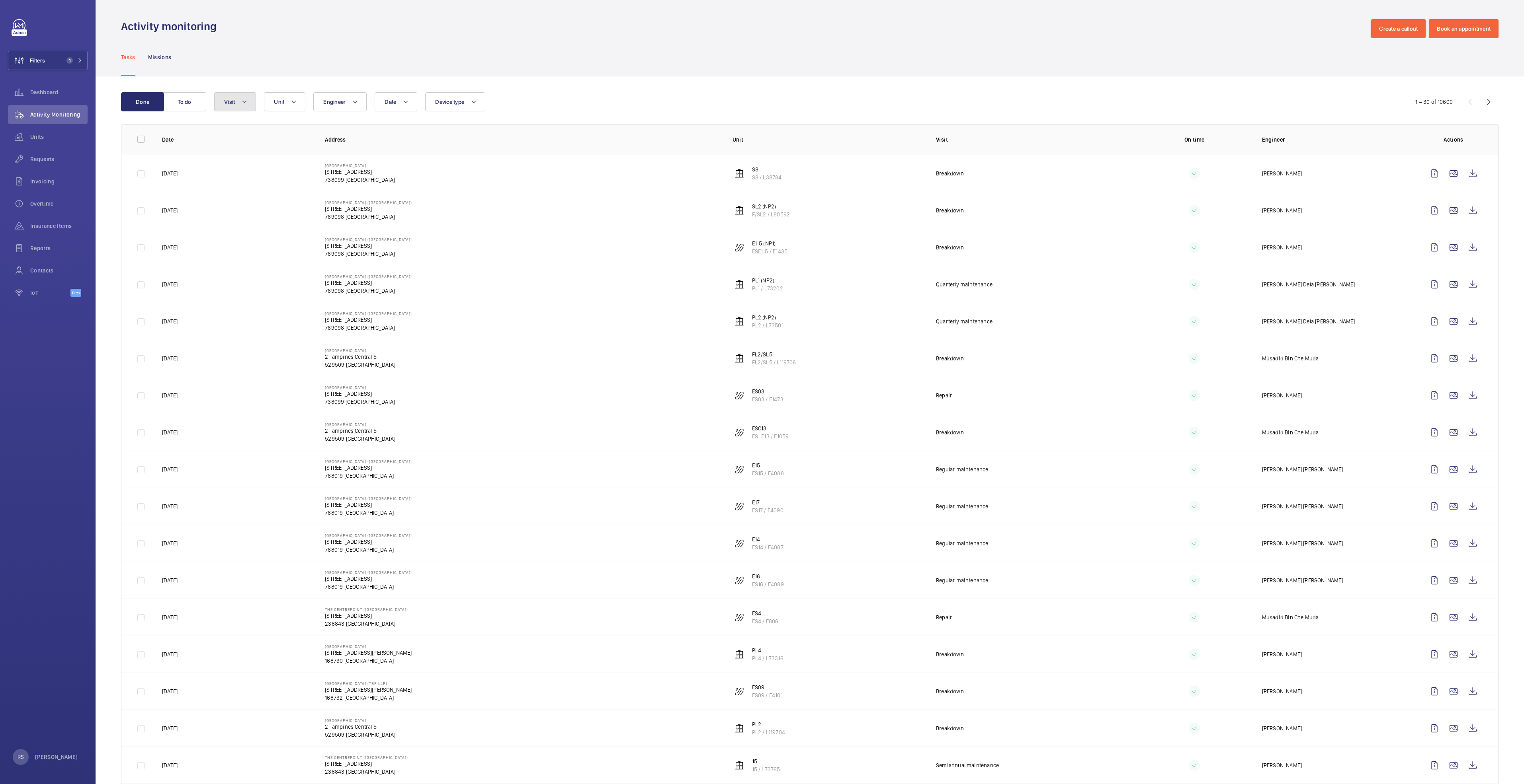
click at [250, 103] on button "Visit" at bounding box center [236, 101] width 42 height 19
click at [245, 156] on span "Annual maintenance" at bounding box center [290, 156] width 110 height 8
click at [234, 156] on input "Annual maintenance" at bounding box center [226, 155] width 16 height 16
checkbox input "true"
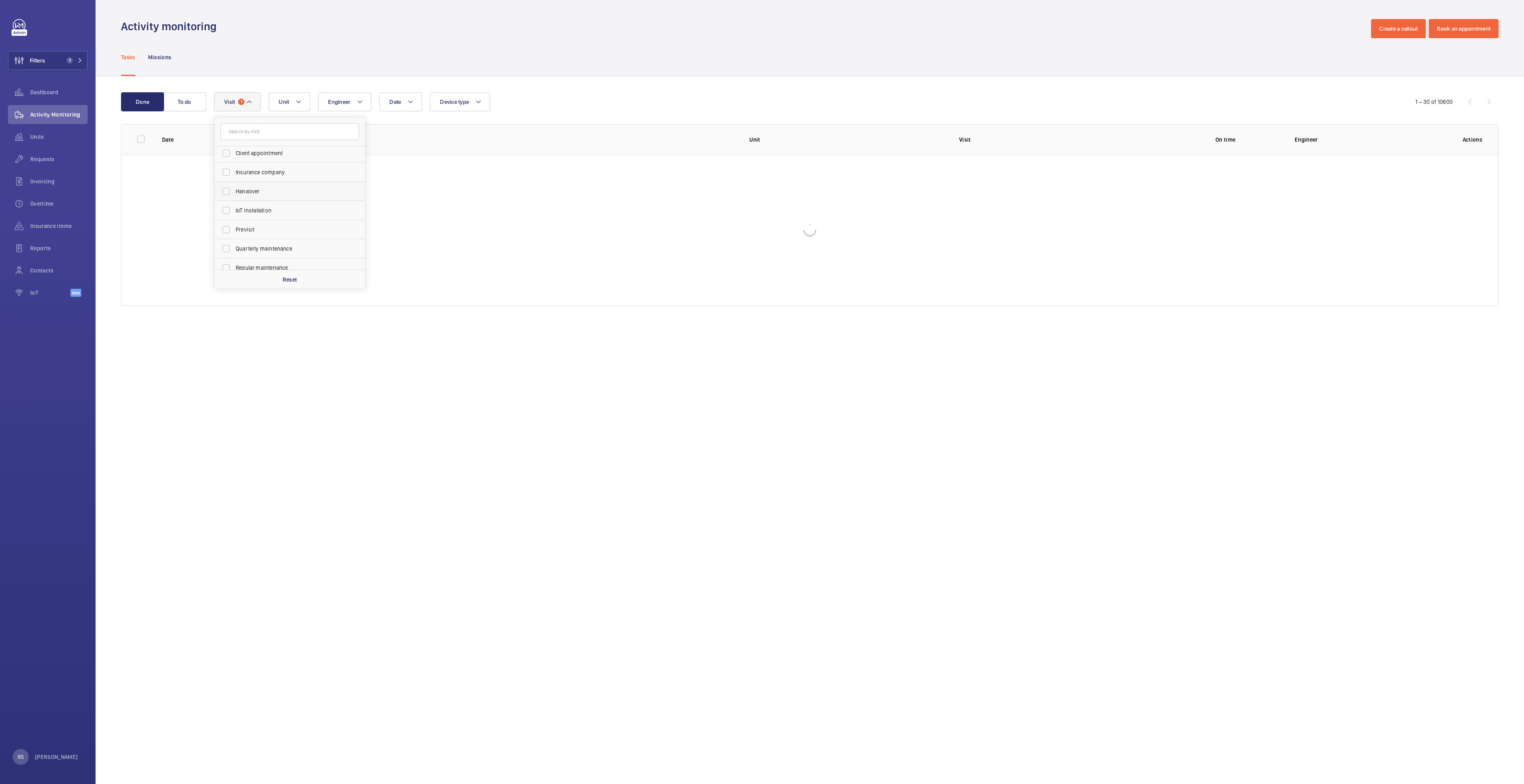
scroll to position [60, 0]
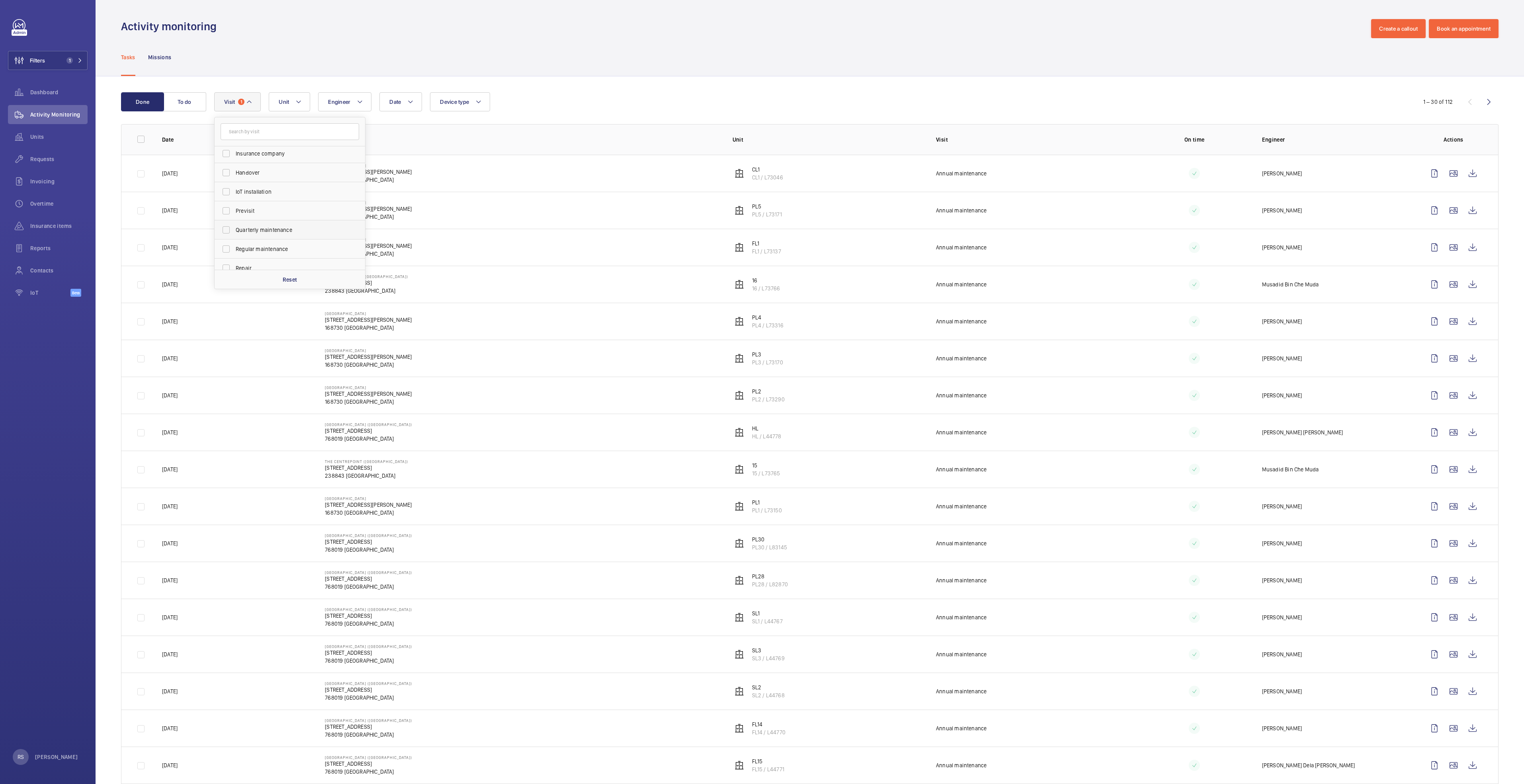
click at [254, 230] on span "Quarterly maintenance" at bounding box center [290, 229] width 110 height 8
click at [234, 230] on input "Quarterly maintenance" at bounding box center [226, 229] width 16 height 16
checkbox input "true"
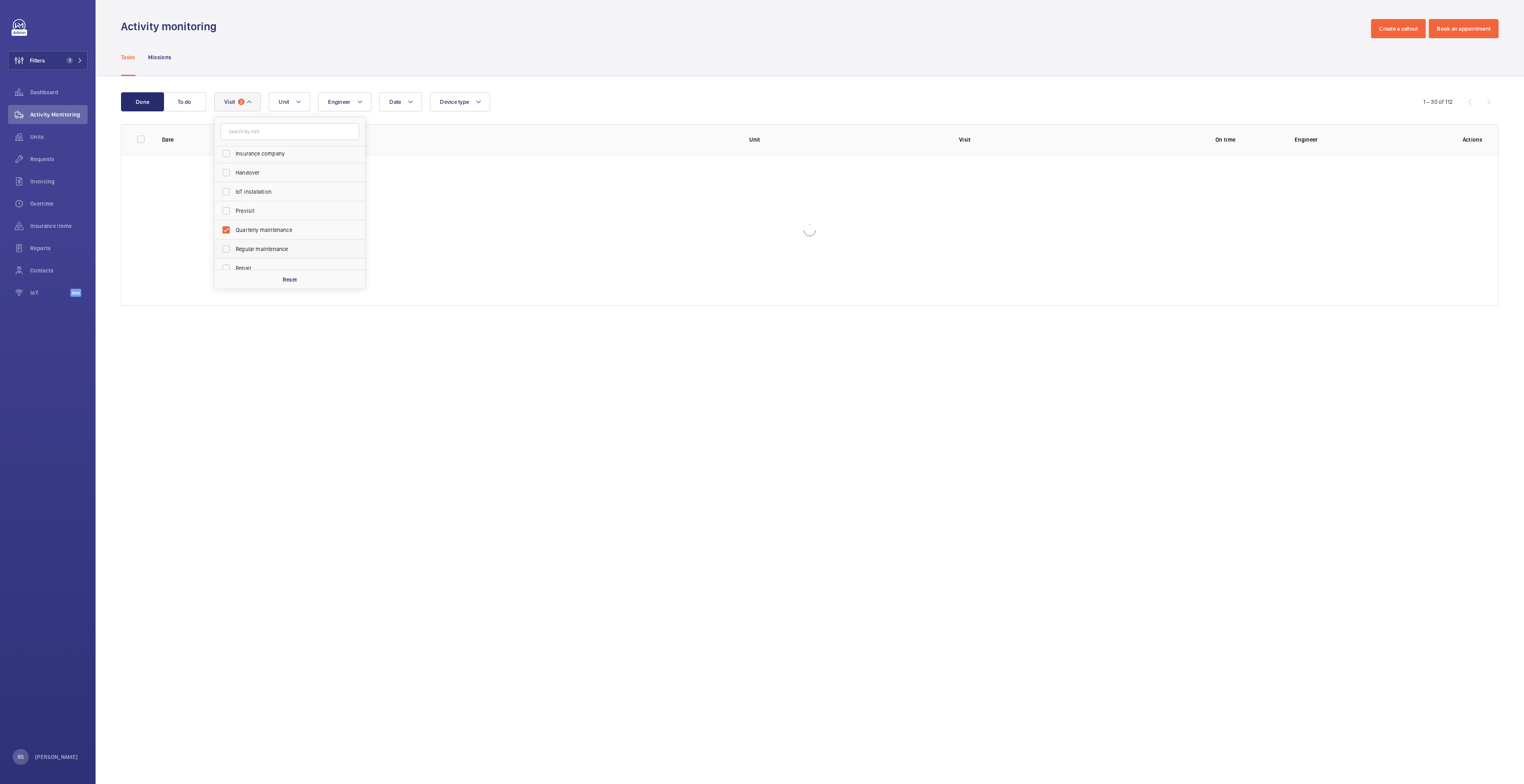
click at [254, 243] on label "Regular maintenance" at bounding box center [284, 248] width 139 height 19
click at [234, 243] on input "Regular maintenance" at bounding box center [226, 249] width 16 height 16
checkbox input "true"
click at [255, 240] on label "Semiannual maintenance" at bounding box center [284, 246] width 139 height 19
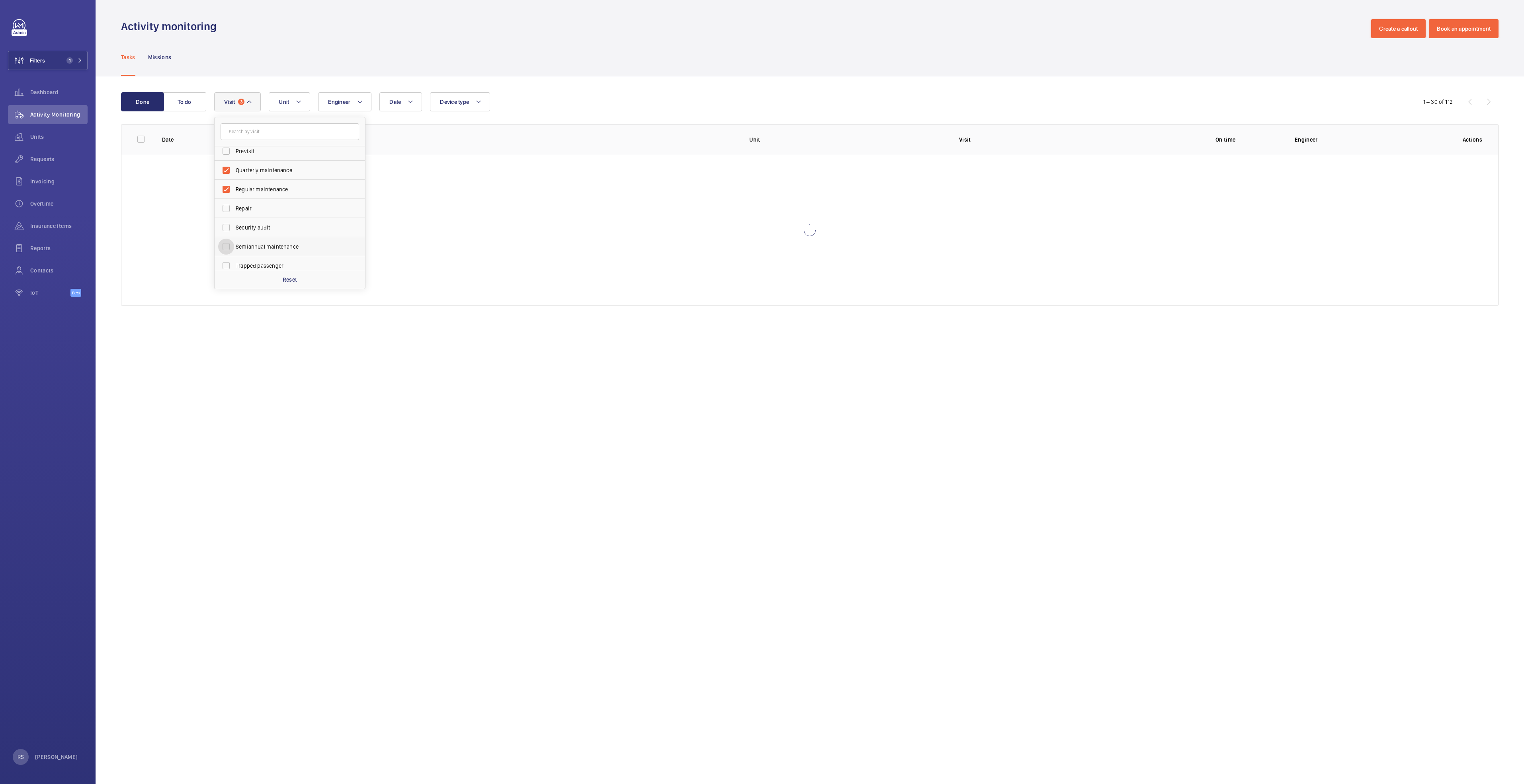
click at [234, 240] on input "Semiannual maintenance" at bounding box center [226, 246] width 16 height 16
checkbox input "true"
click at [433, 136] on p "Address" at bounding box center [532, 139] width 406 height 8
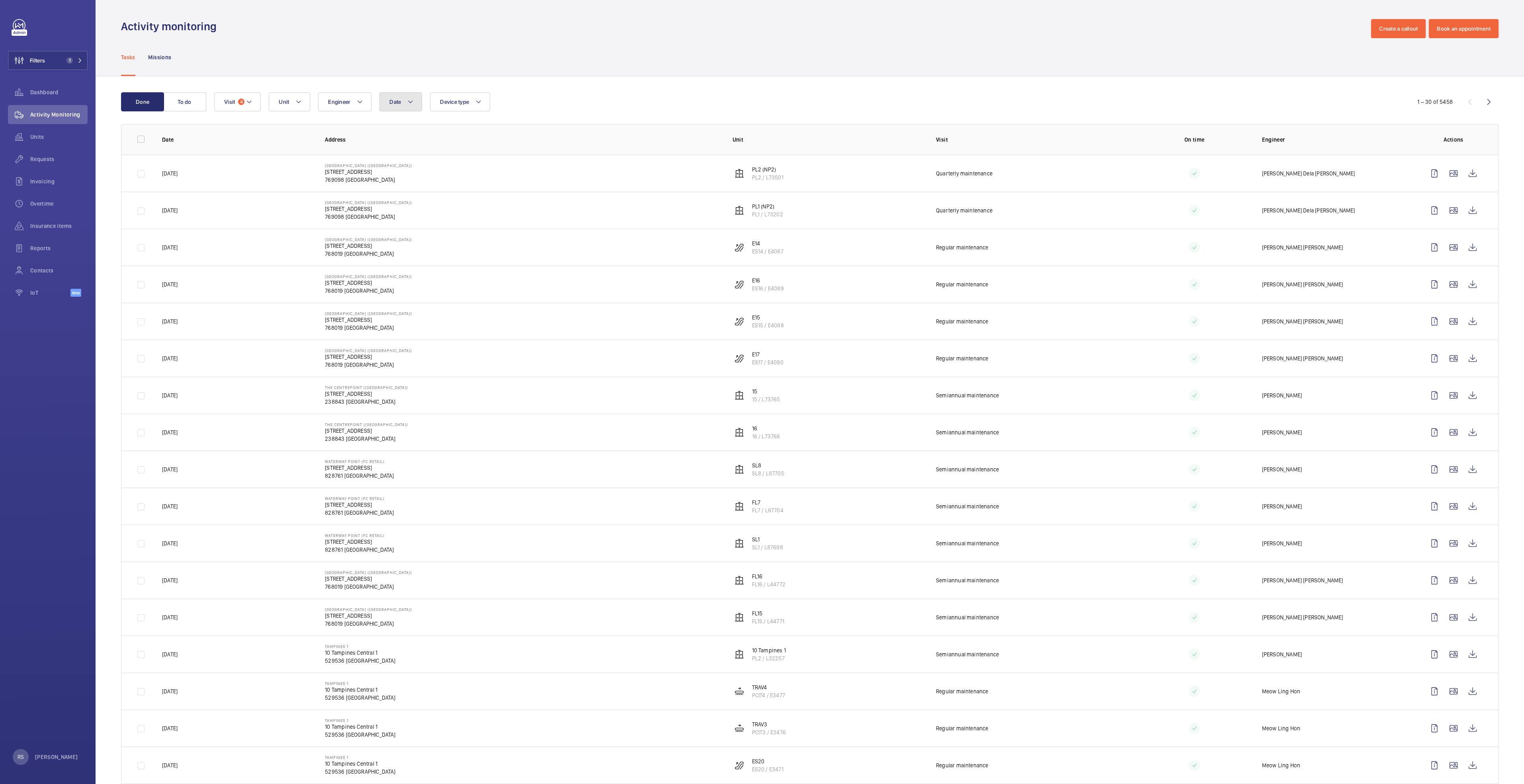
click at [401, 106] on button "Date" at bounding box center [400, 101] width 43 height 19
click at [400, 160] on mat-icon at bounding box center [400, 159] width 10 height 10
click at [389, 194] on span "1" at bounding box center [392, 193] width 16 height 16
type input "01/09/2025"
click at [409, 264] on span "30" at bounding box center [409, 262] width 16 height 16
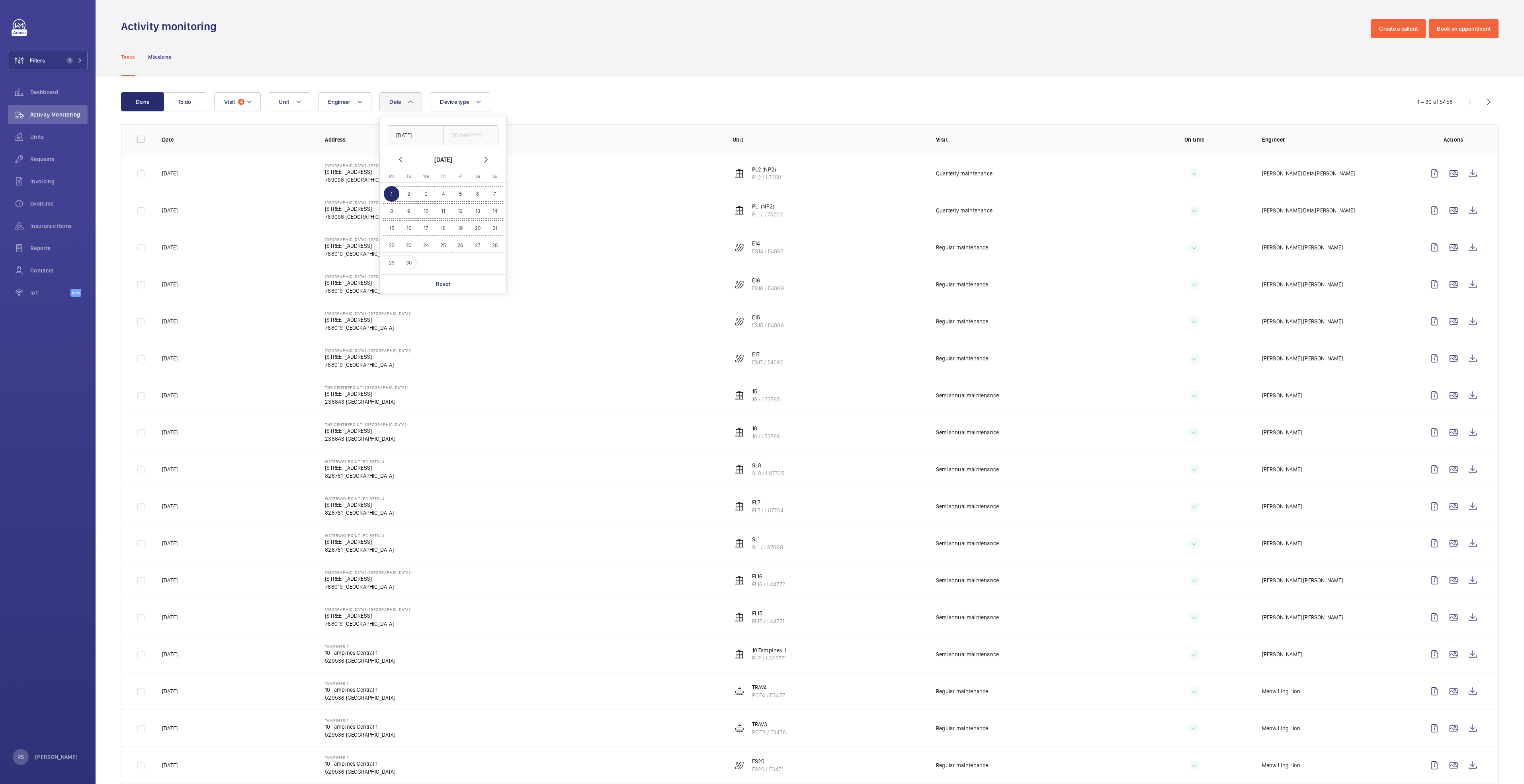
type input "30/09/2025"
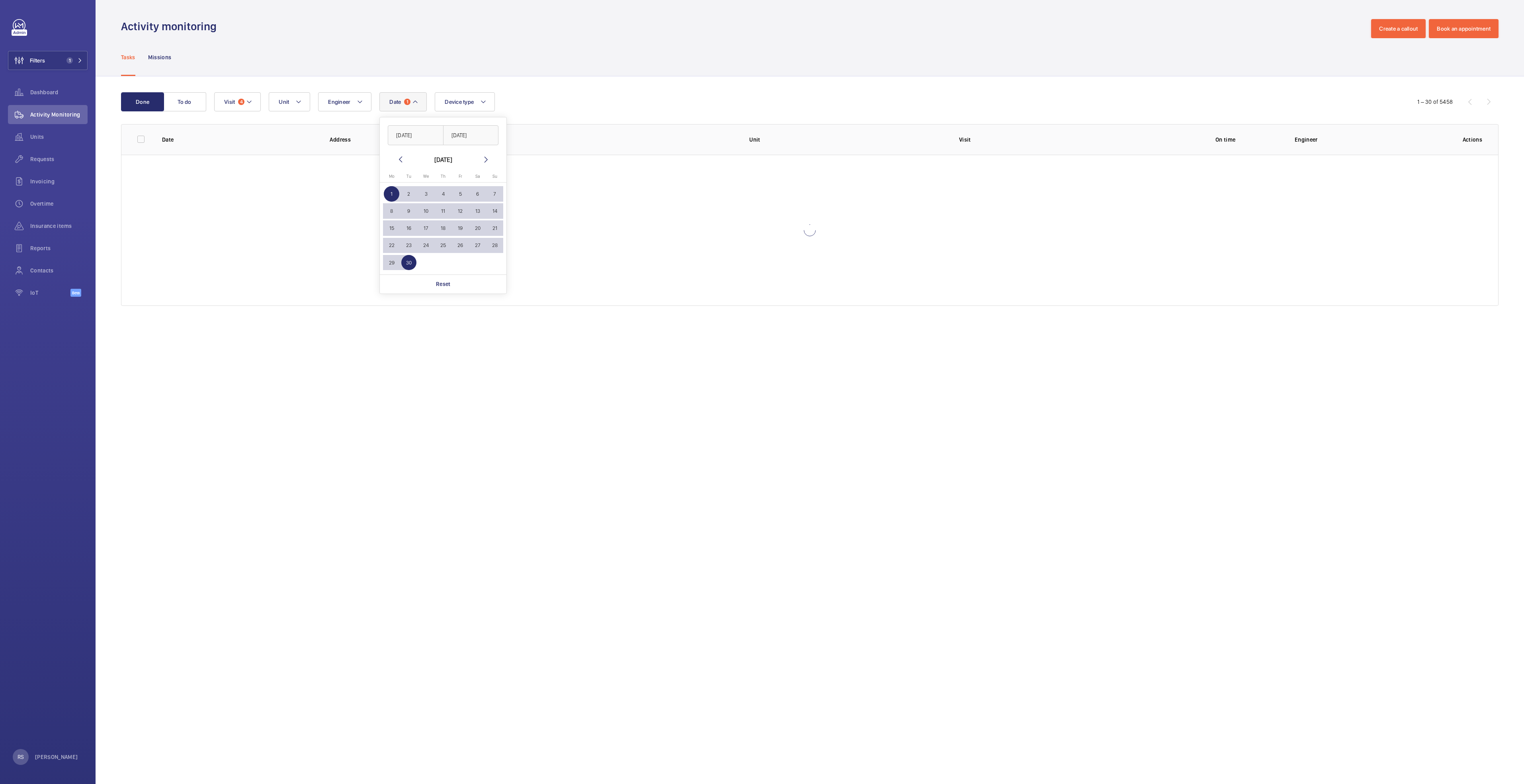
click at [572, 106] on div "Date 1 01/09/2025 30/09/2025 September 2025 Monday Mo Tuesday Tu Wednesday We T…" at bounding box center [808, 101] width 1189 height 19
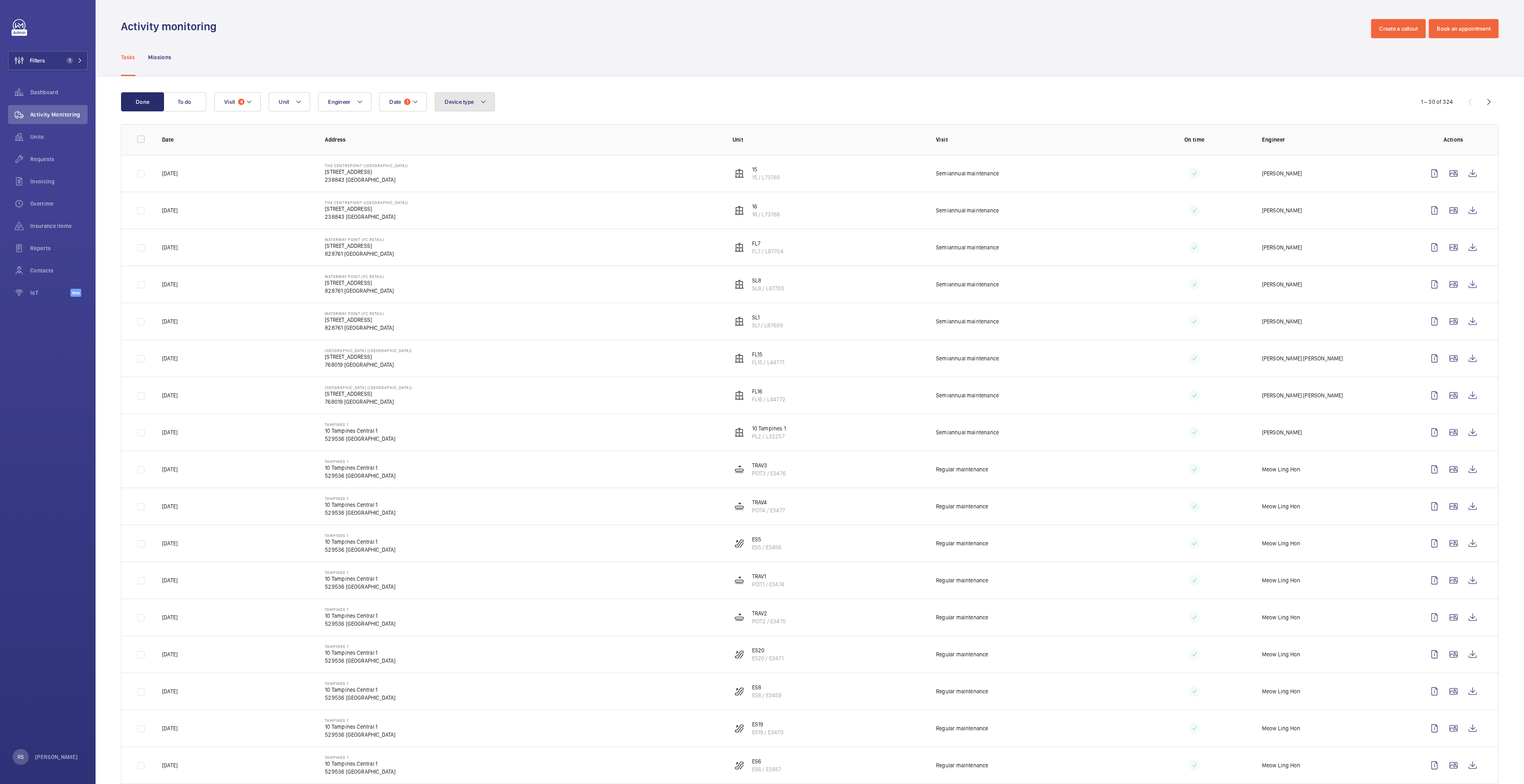
click at [490, 100] on button "Device type" at bounding box center [465, 101] width 60 height 19
click at [564, 37] on div "Activity monitoring Create a callout Book an appointment" at bounding box center [809, 28] width 1377 height 19
click at [81, 57] on button "Filters 1" at bounding box center [48, 60] width 80 height 19
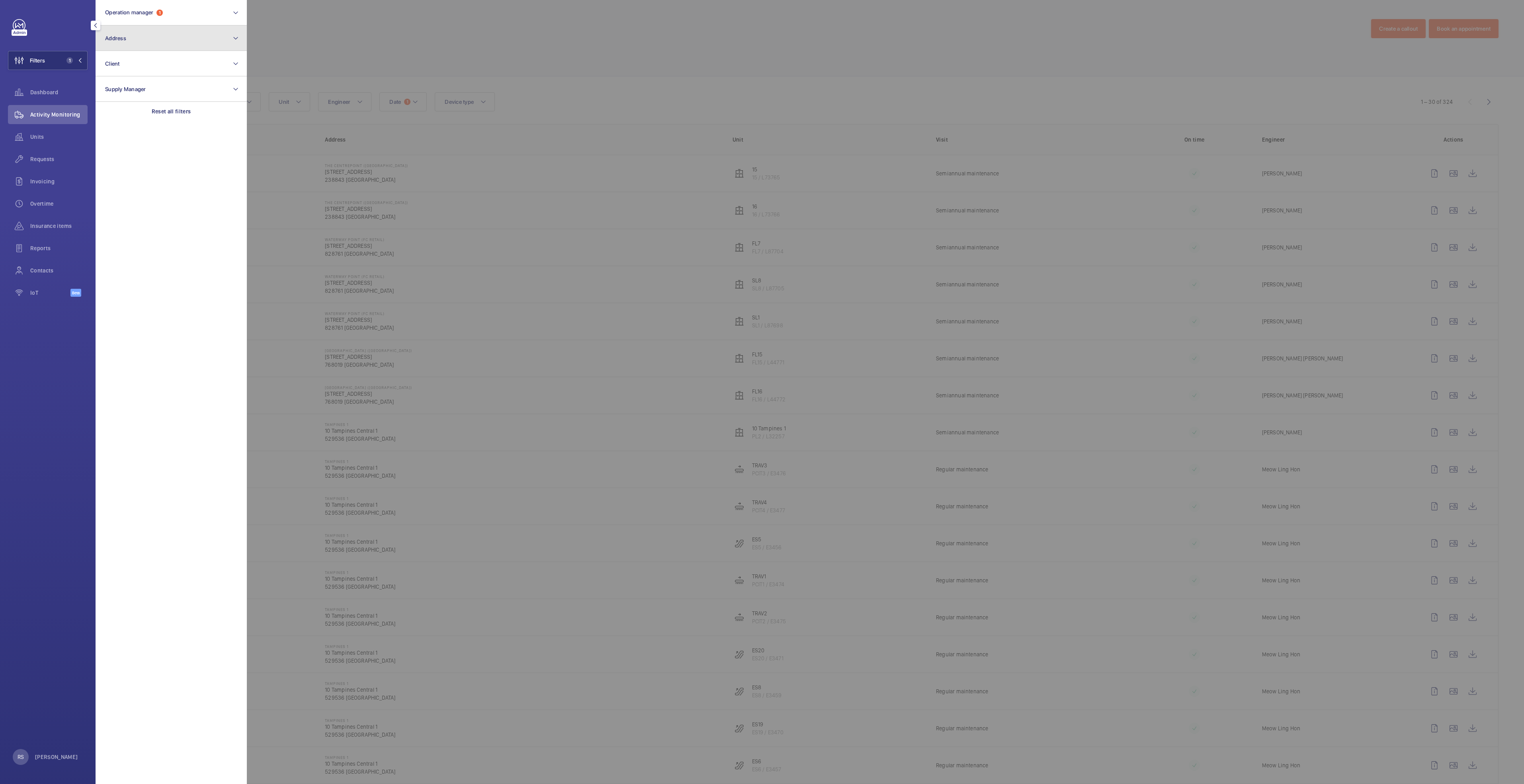
click at [157, 40] on button "Address" at bounding box center [171, 38] width 152 height 25
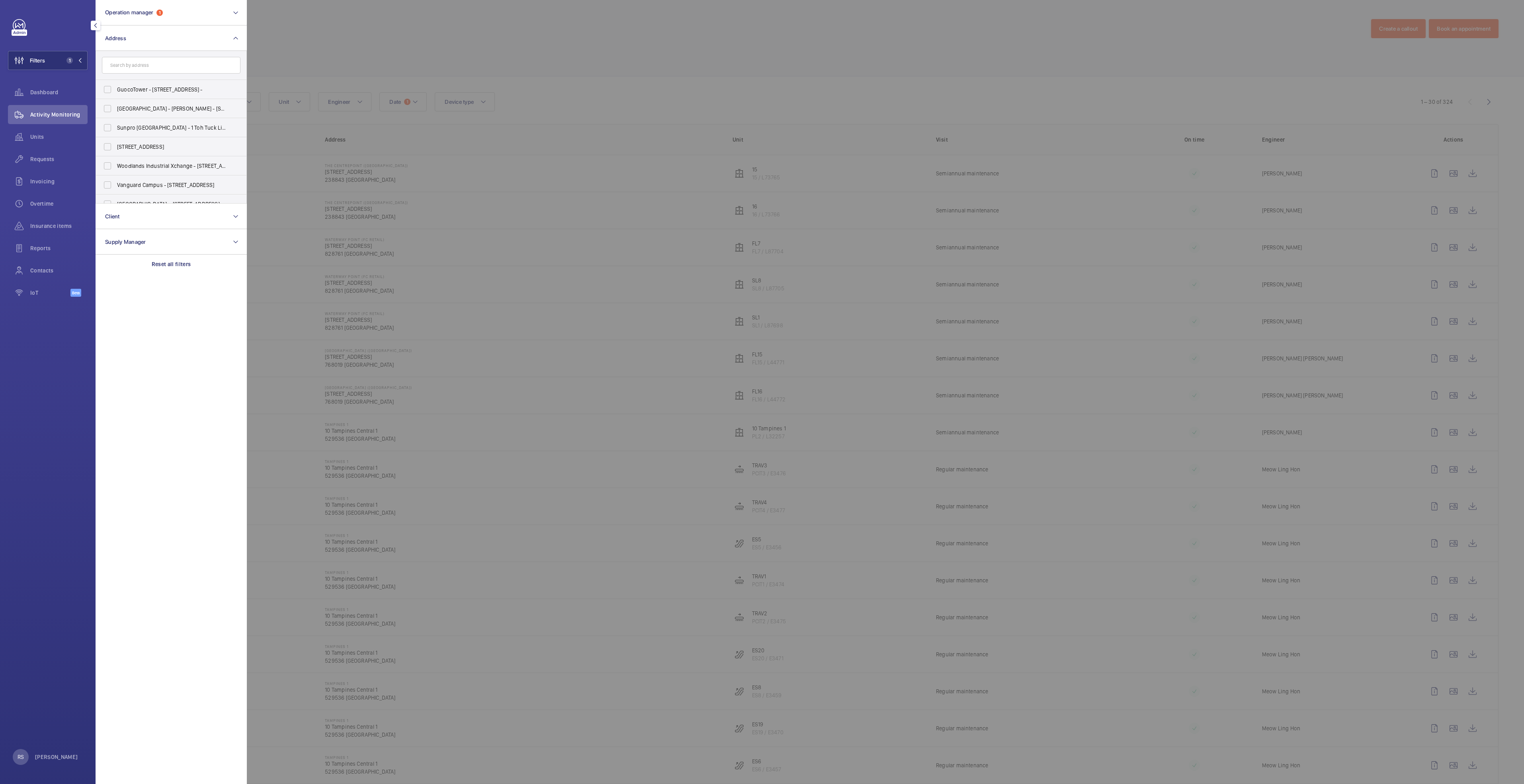
click at [137, 68] on input "text" at bounding box center [171, 65] width 139 height 16
type input "century square"
click at [154, 92] on span "Square" at bounding box center [146, 89] width 17 height 6
click at [116, 92] on input "Century Square - 2 Tampines Central 5, SINGAPORE 529509" at bounding box center [107, 89] width 16 height 16
checkbox input "true"
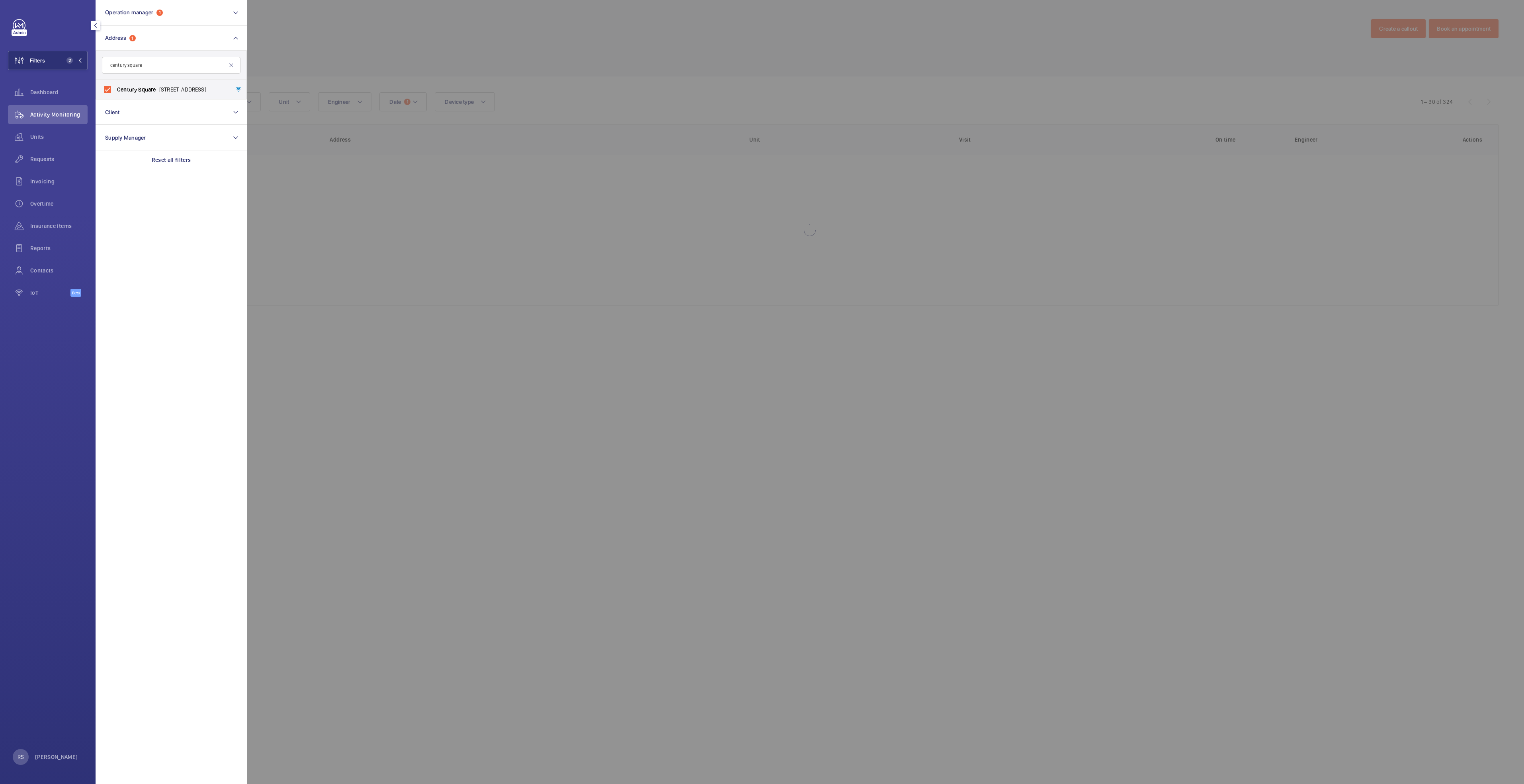
click at [356, 47] on div at bounding box center [1009, 392] width 1524 height 784
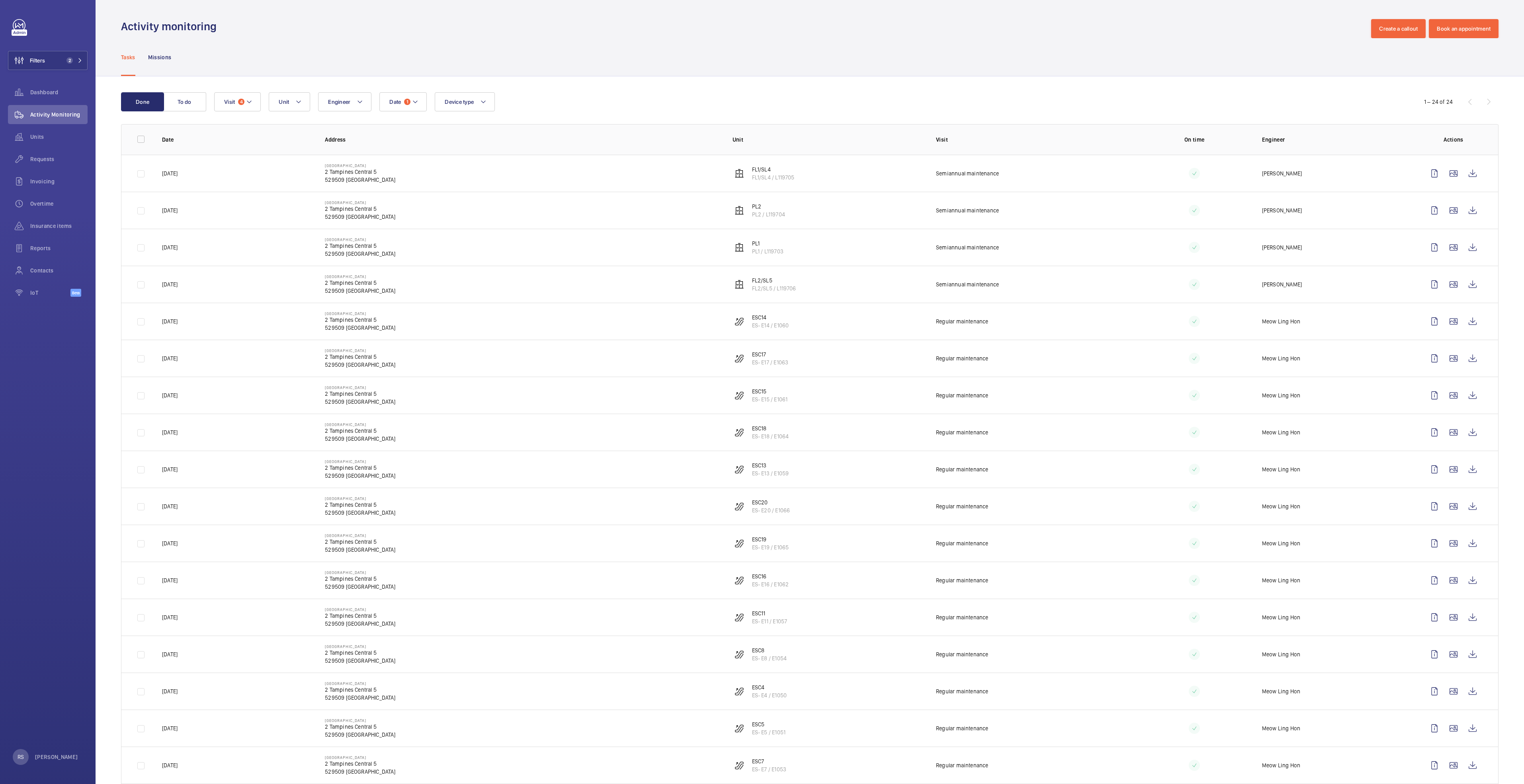
click at [496, 108] on div "Date 1 Engineer Unit Device type Visit 4" at bounding box center [808, 101] width 1189 height 19
click at [490, 103] on button "Device type" at bounding box center [465, 101] width 60 height 19
click at [482, 180] on label "Lift" at bounding box center [504, 175] width 139 height 19
click at [454, 180] on input "Lift" at bounding box center [446, 175] width 16 height 16
checkbox input "true"
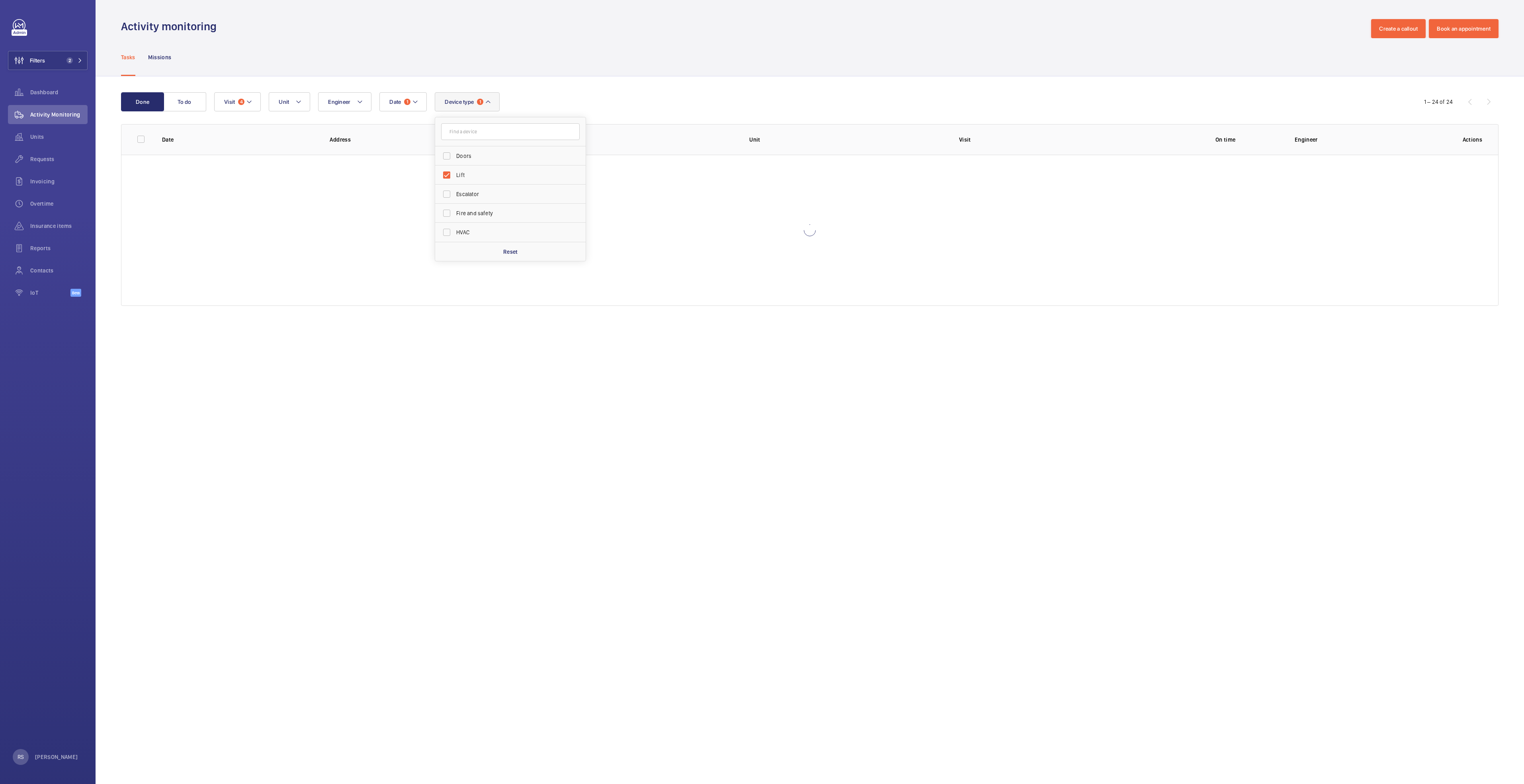
click at [600, 86] on div "Done To do Date 1 Engineer Unit Device type 1 Doors Lift Escalator Fire and saf…" at bounding box center [809, 201] width 1428 height 249
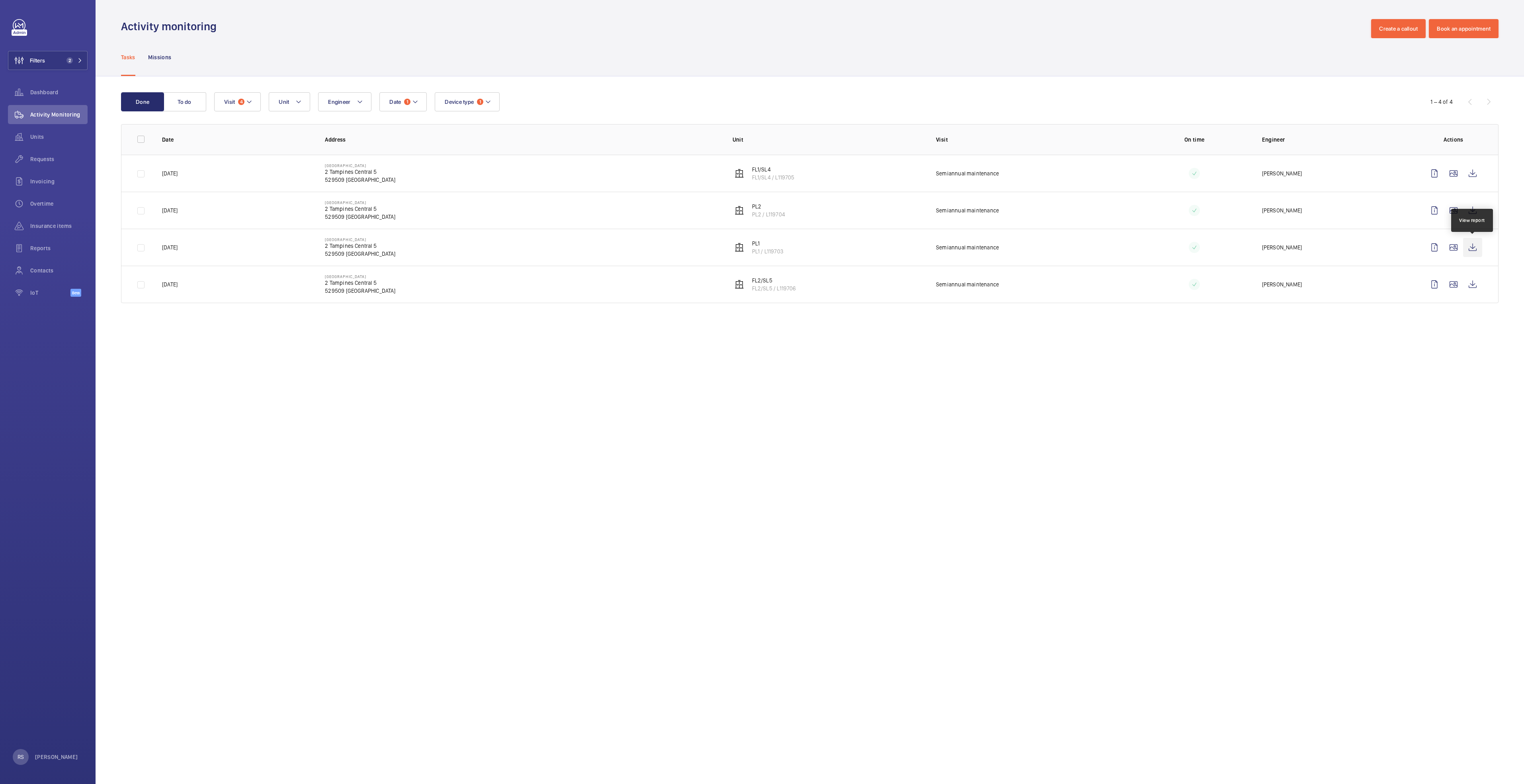
click at [1476, 247] on wm-front-icon-button at bounding box center [1472, 247] width 19 height 19
click at [1474, 207] on wm-front-icon-button at bounding box center [1472, 210] width 19 height 19
click at [1476, 176] on wm-front-icon-button at bounding box center [1472, 173] width 19 height 19
click at [1472, 284] on wm-front-icon-button at bounding box center [1472, 284] width 19 height 19
click at [486, 102] on mat-icon at bounding box center [488, 101] width 6 height 10
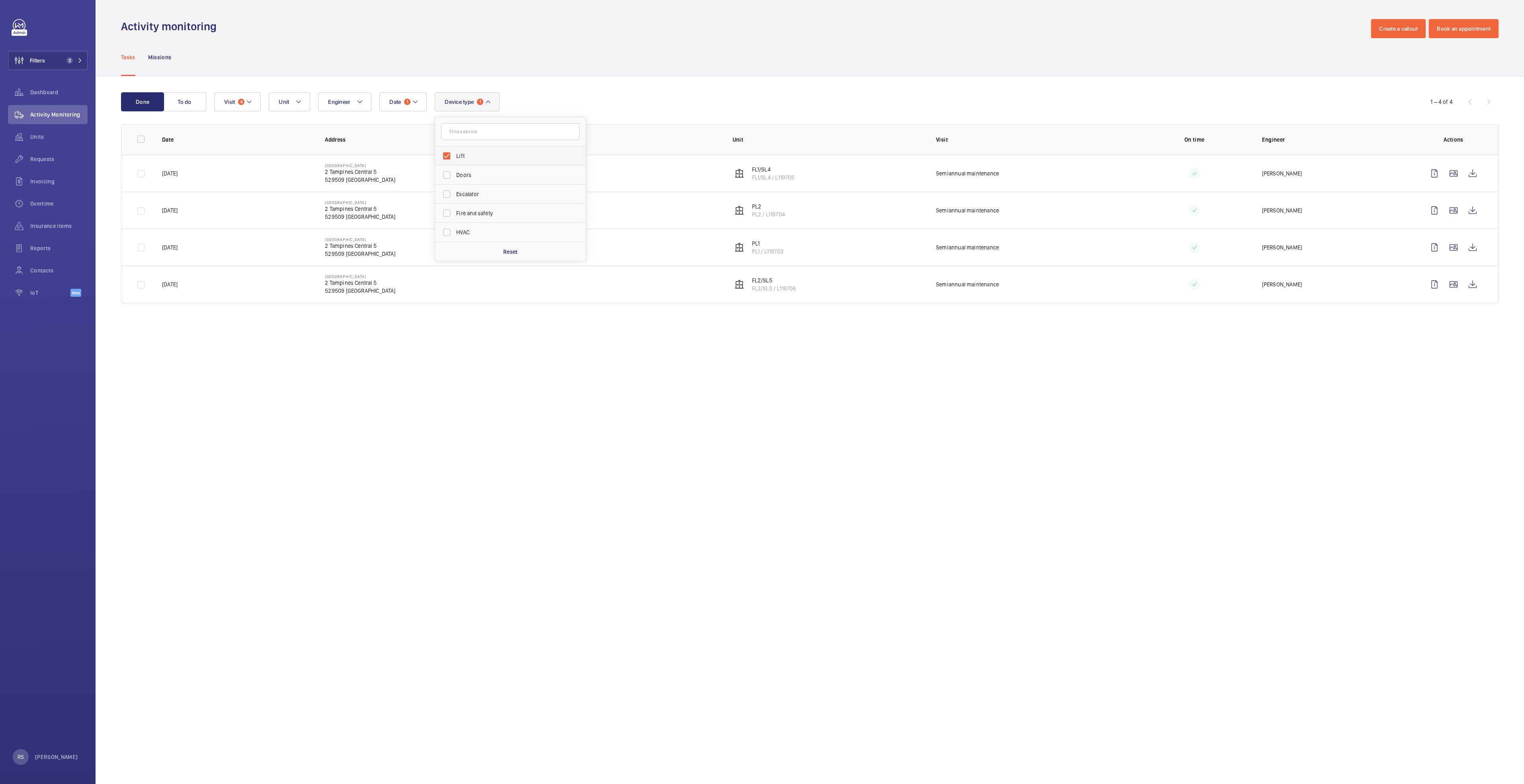
click at [477, 154] on span "Lift" at bounding box center [511, 156] width 110 height 8
click at [454, 154] on input "Lift" at bounding box center [446, 155] width 16 height 16
checkbox input "false"
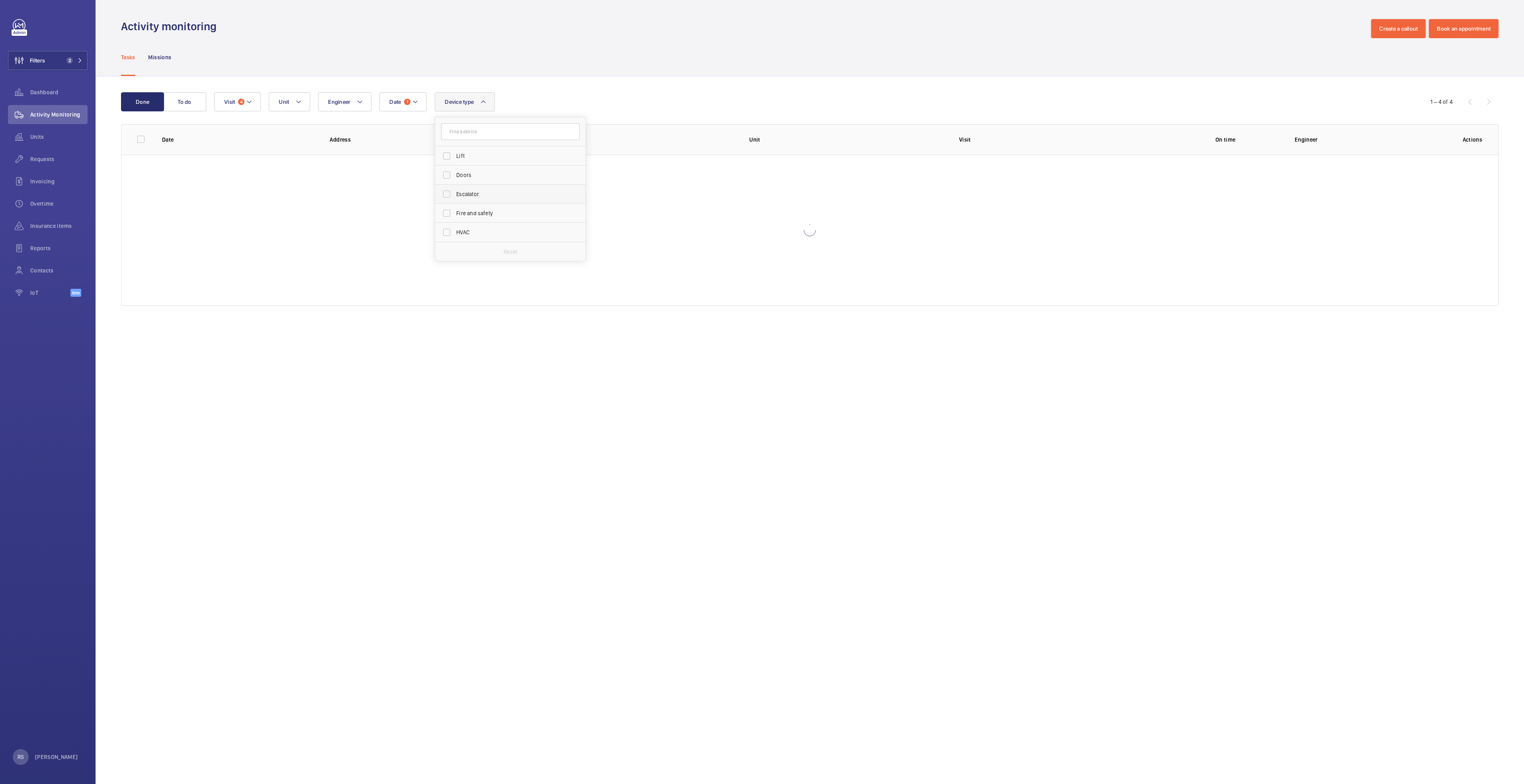
click at [482, 193] on span "Escalator" at bounding box center [511, 194] width 110 height 8
click at [454, 193] on input "Escalator" at bounding box center [446, 193] width 16 height 16
checkbox input "true"
click at [368, 274] on div at bounding box center [809, 230] width 1376 height 151
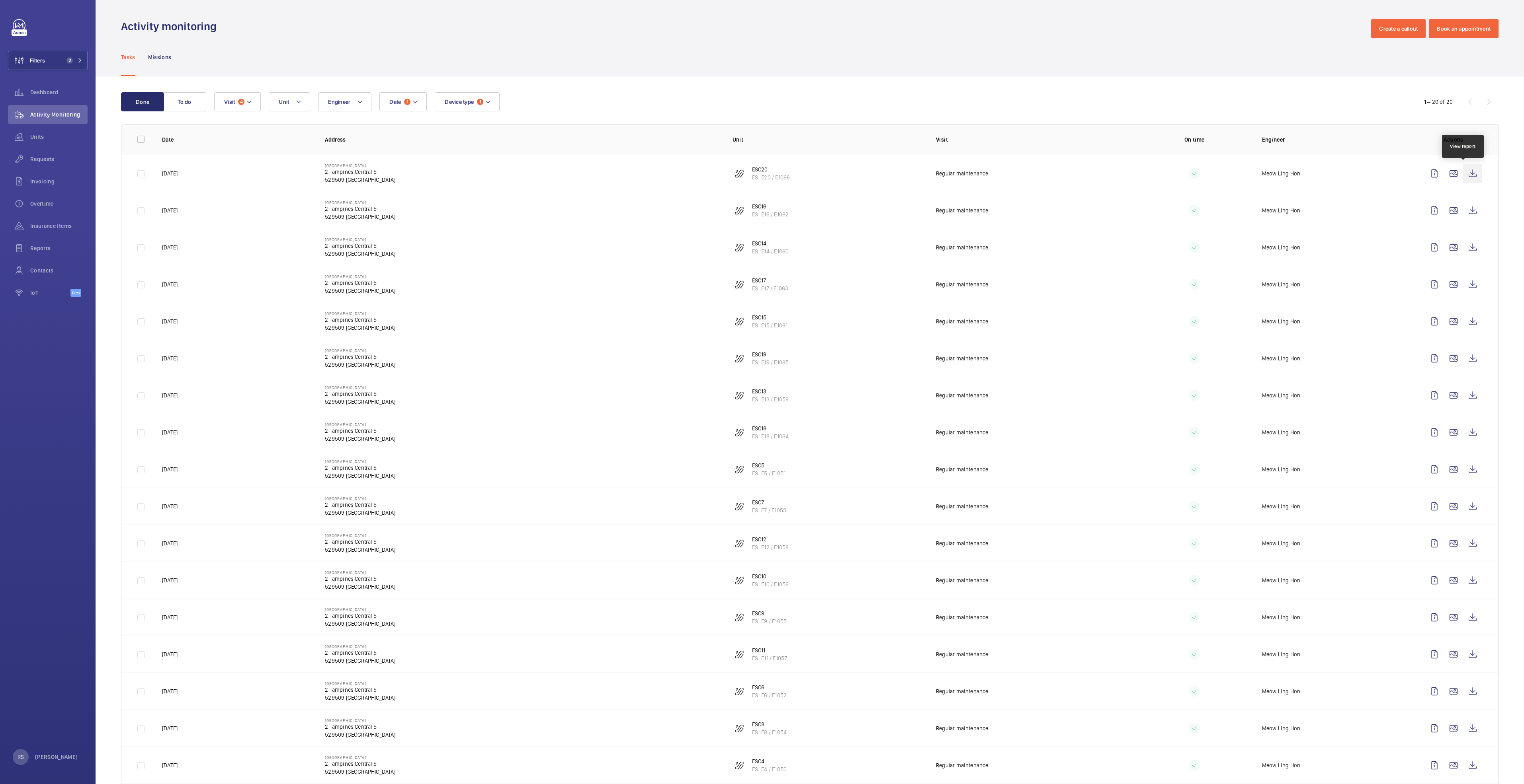
click at [1464, 174] on wm-front-icon-button at bounding box center [1472, 173] width 19 height 19
click at [1462, 210] on wm-front-icon-button at bounding box center [1472, 210] width 19 height 19
click at [1462, 249] on wm-front-icon-button at bounding box center [1472, 247] width 19 height 19
click at [1468, 286] on wm-front-icon-button at bounding box center [1472, 284] width 19 height 19
click at [1465, 322] on wm-front-icon-button at bounding box center [1472, 321] width 19 height 19
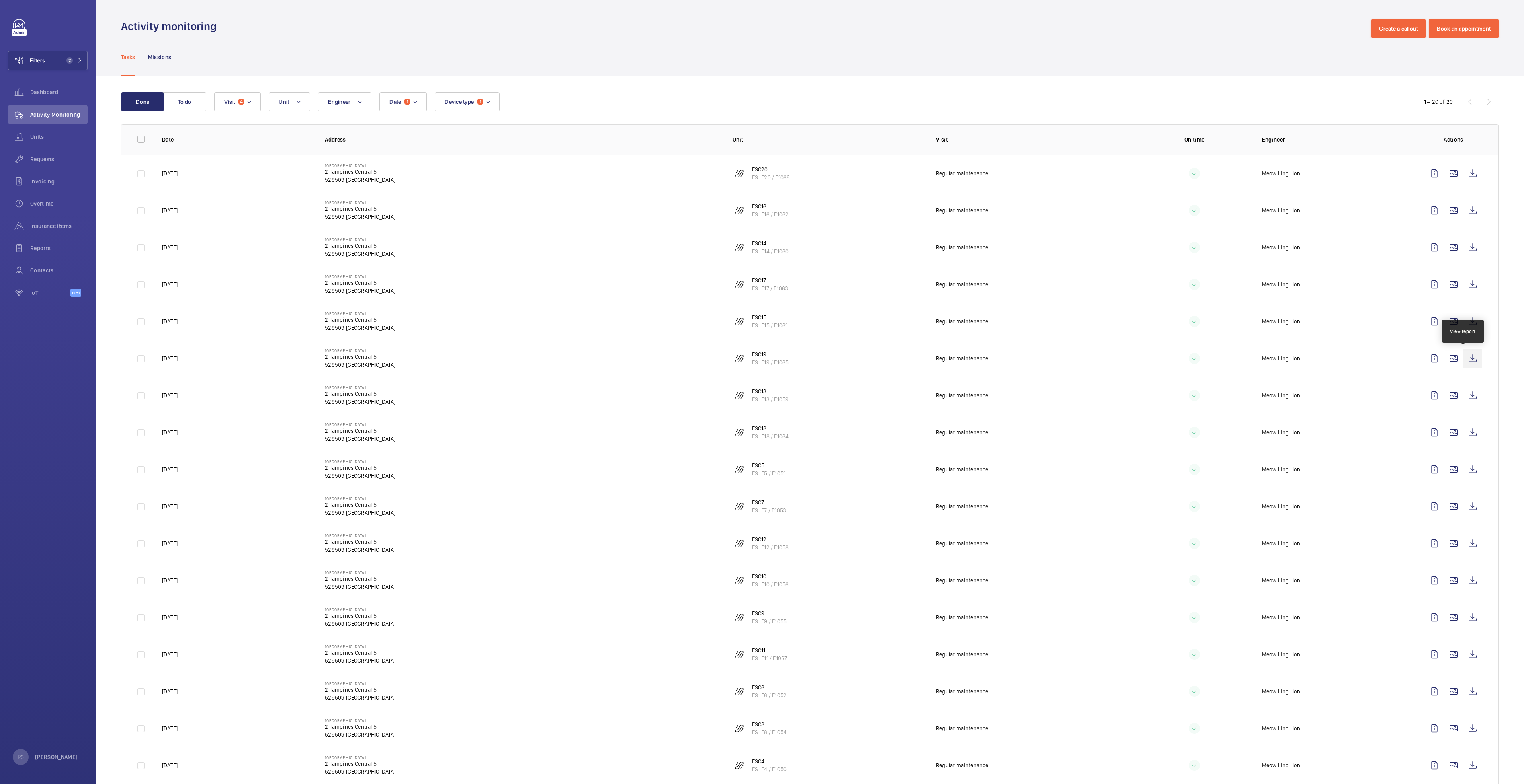
click at [1468, 360] on wm-front-icon-button at bounding box center [1472, 358] width 19 height 19
click at [1468, 391] on wm-front-icon-button at bounding box center [1472, 395] width 19 height 19
click at [1462, 428] on wm-front-icon-button at bounding box center [1472, 432] width 19 height 19
click at [1462, 467] on wm-front-icon-button at bounding box center [1472, 469] width 19 height 19
click at [1462, 507] on wm-front-icon-button at bounding box center [1472, 506] width 19 height 19
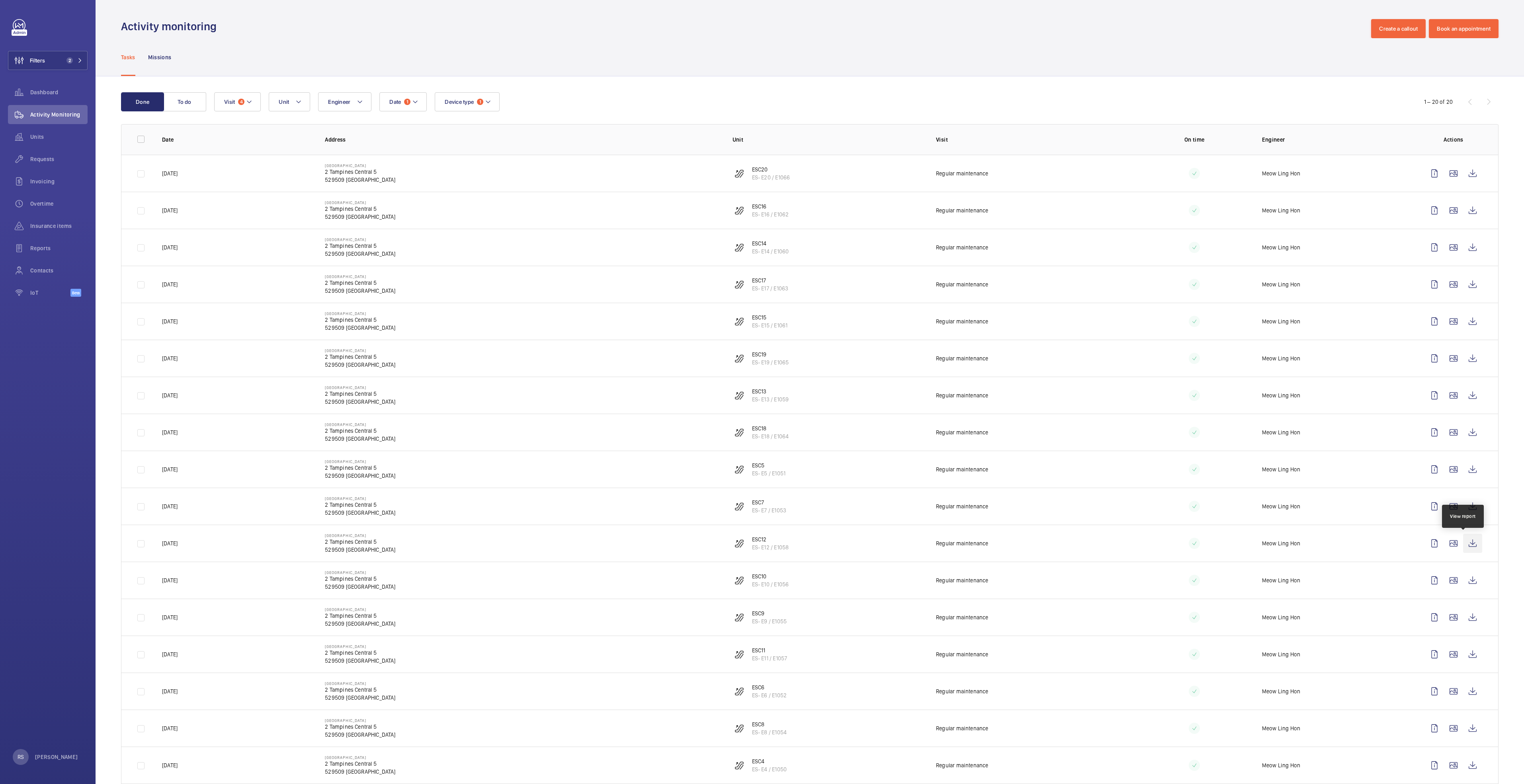
click at [1462, 540] on wm-front-icon-button at bounding box center [1472, 543] width 19 height 19
click at [1462, 576] on wm-front-icon-button at bounding box center [1472, 580] width 19 height 19
click at [1463, 618] on wm-front-icon-button at bounding box center [1472, 617] width 19 height 19
click at [1468, 657] on wm-front-icon-button at bounding box center [1472, 654] width 19 height 19
click at [1464, 691] on wm-front-icon-button at bounding box center [1472, 691] width 19 height 19
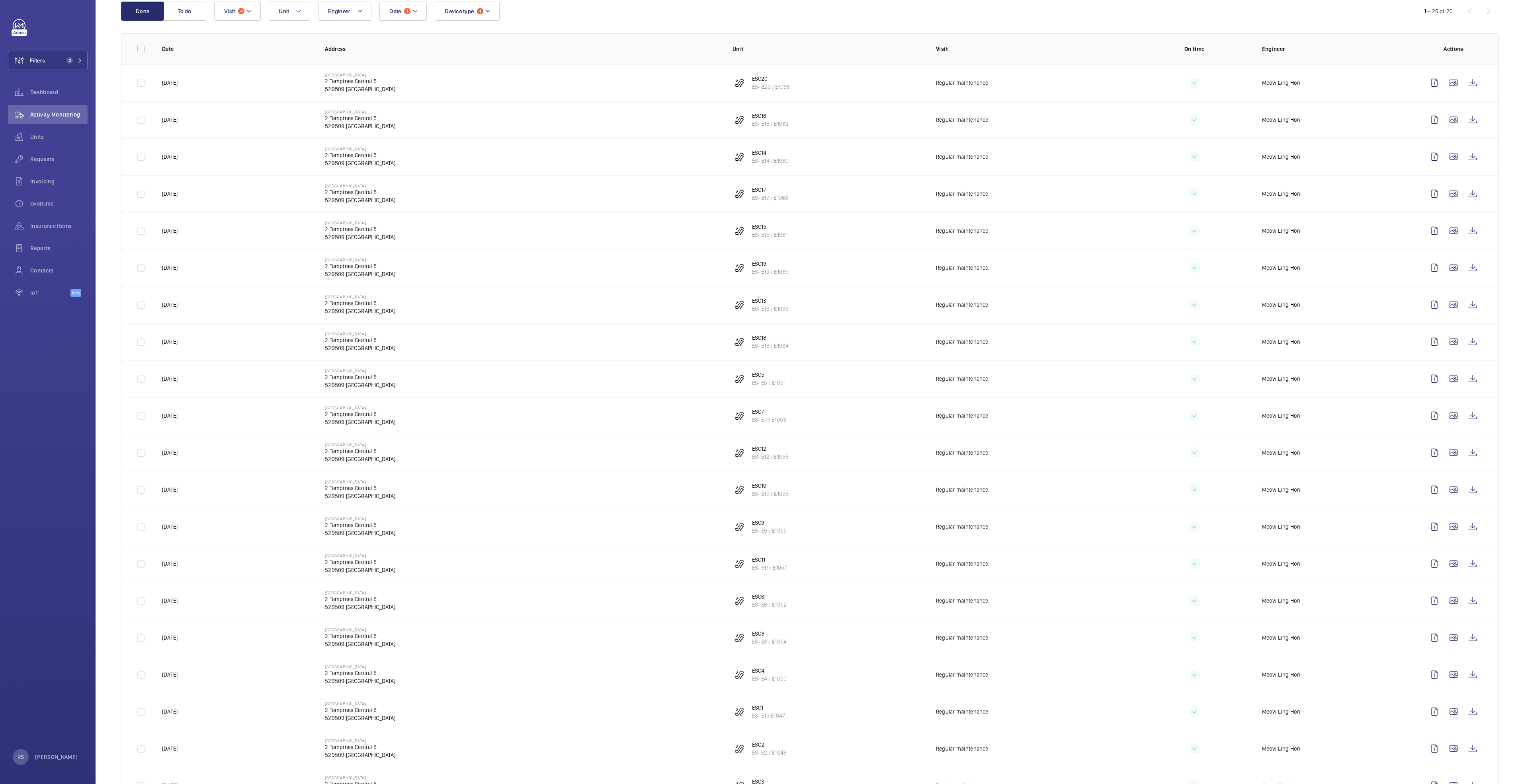
scroll to position [130, 0]
click at [1463, 600] on wm-front-icon-button at bounding box center [1472, 597] width 19 height 19
click at [1468, 636] on wm-front-icon-button at bounding box center [1472, 635] width 19 height 19
click at [1462, 675] on wm-front-icon-button at bounding box center [1472, 672] width 19 height 19
click at [1462, 711] on wm-front-icon-button at bounding box center [1472, 709] width 19 height 19
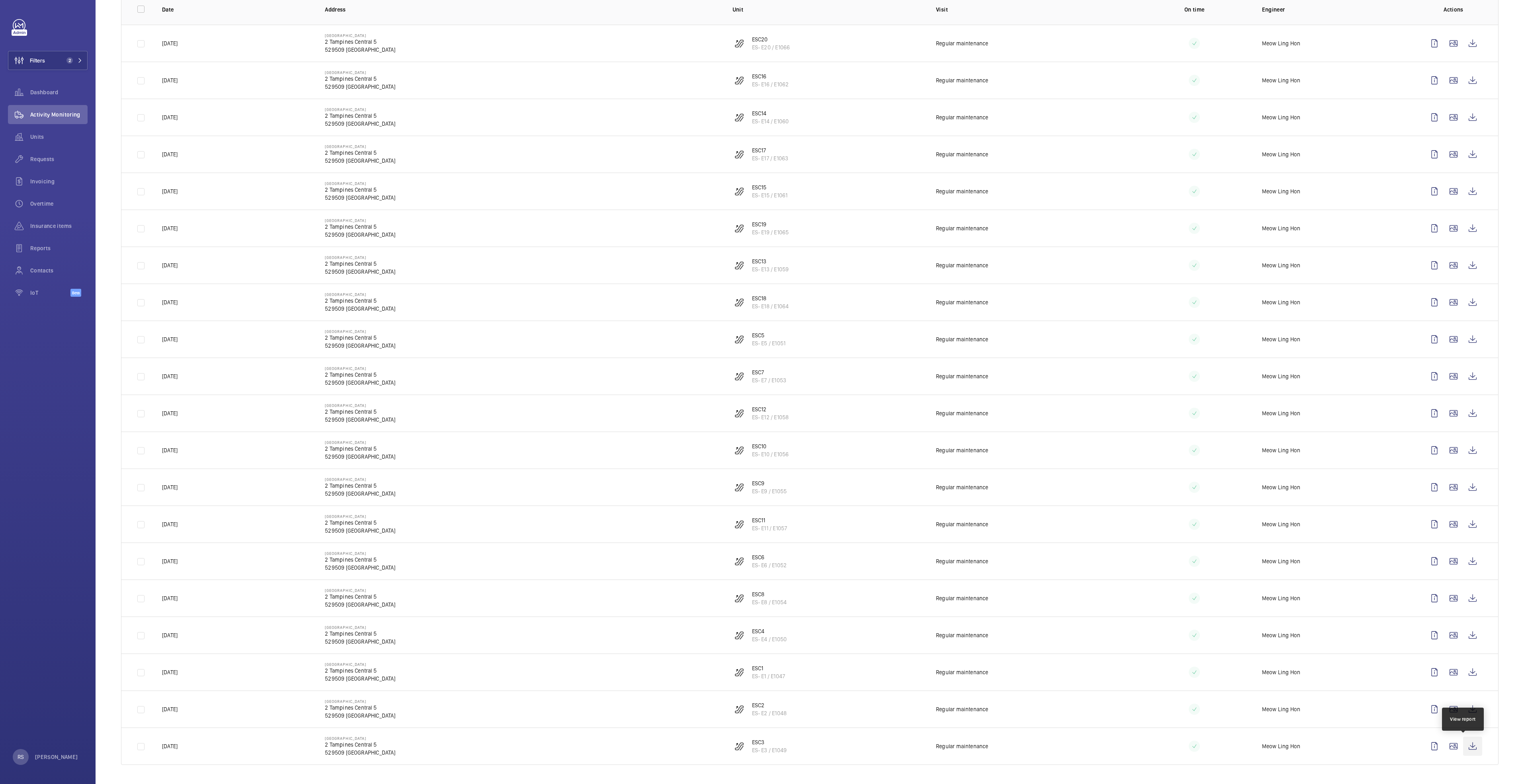
click at [1462, 752] on wm-front-icon-button at bounding box center [1472, 746] width 19 height 19
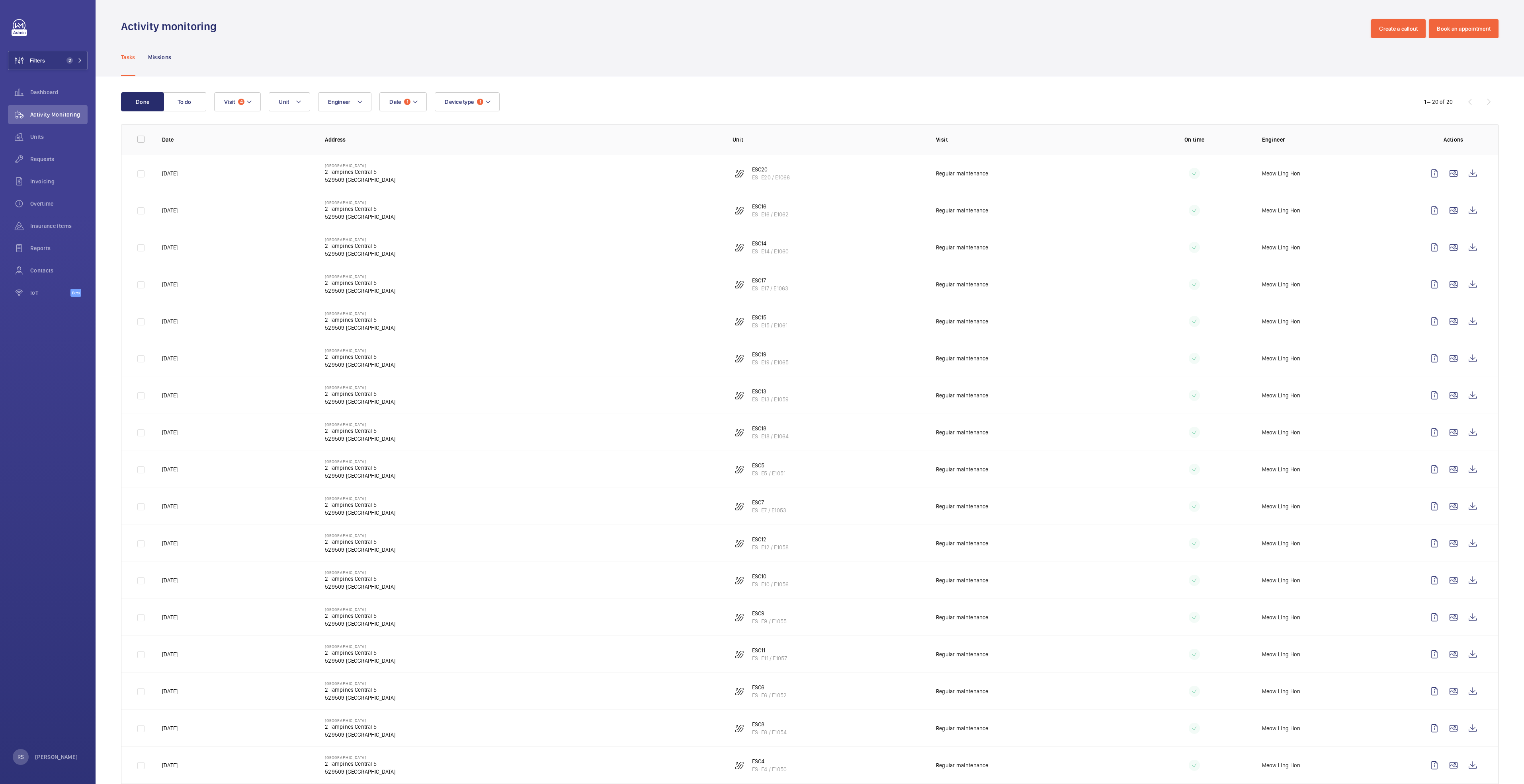
click at [1480, 98] on div "1 – 20 of 20" at bounding box center [1450, 101] width 95 height 10
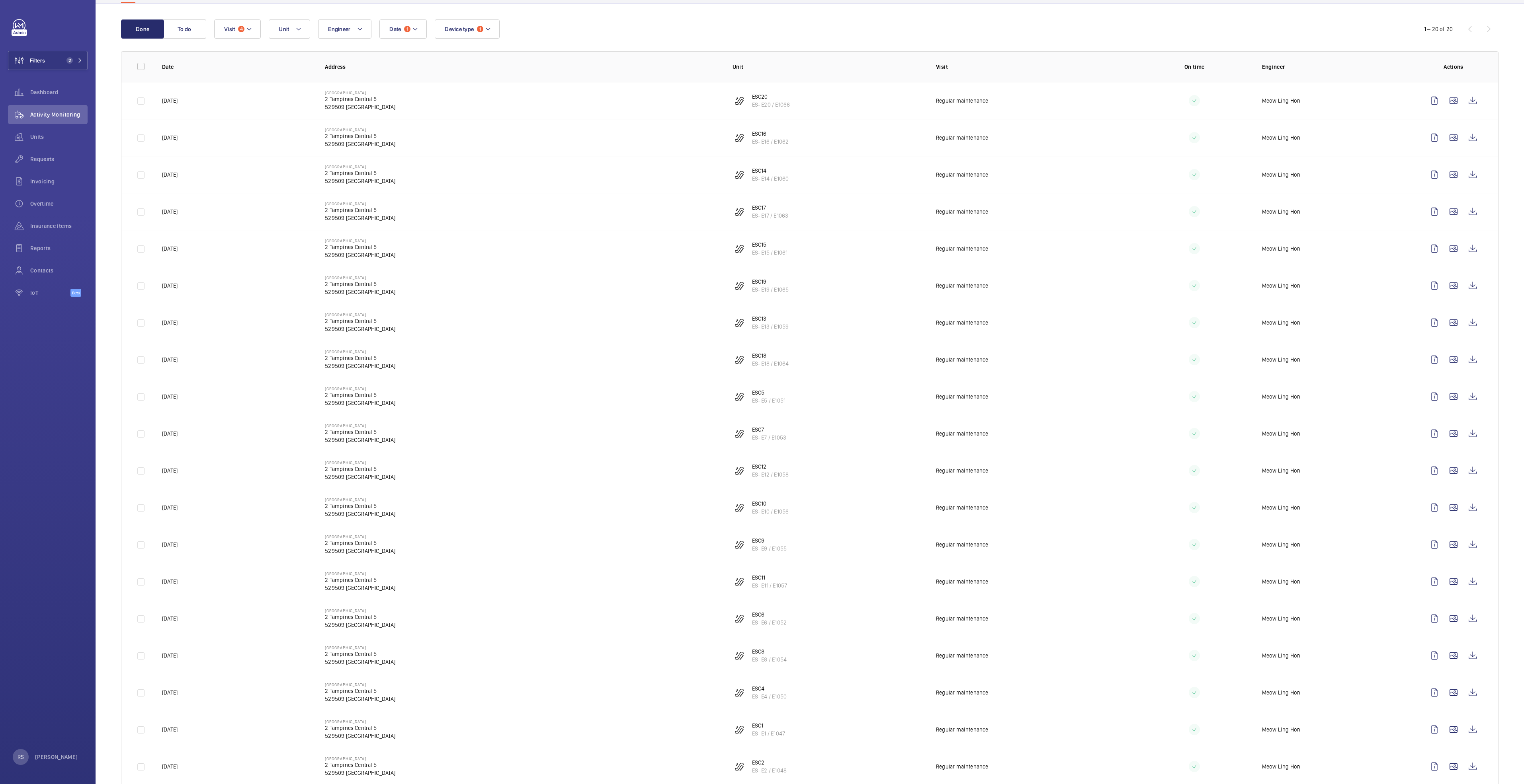
scroll to position [130, 0]
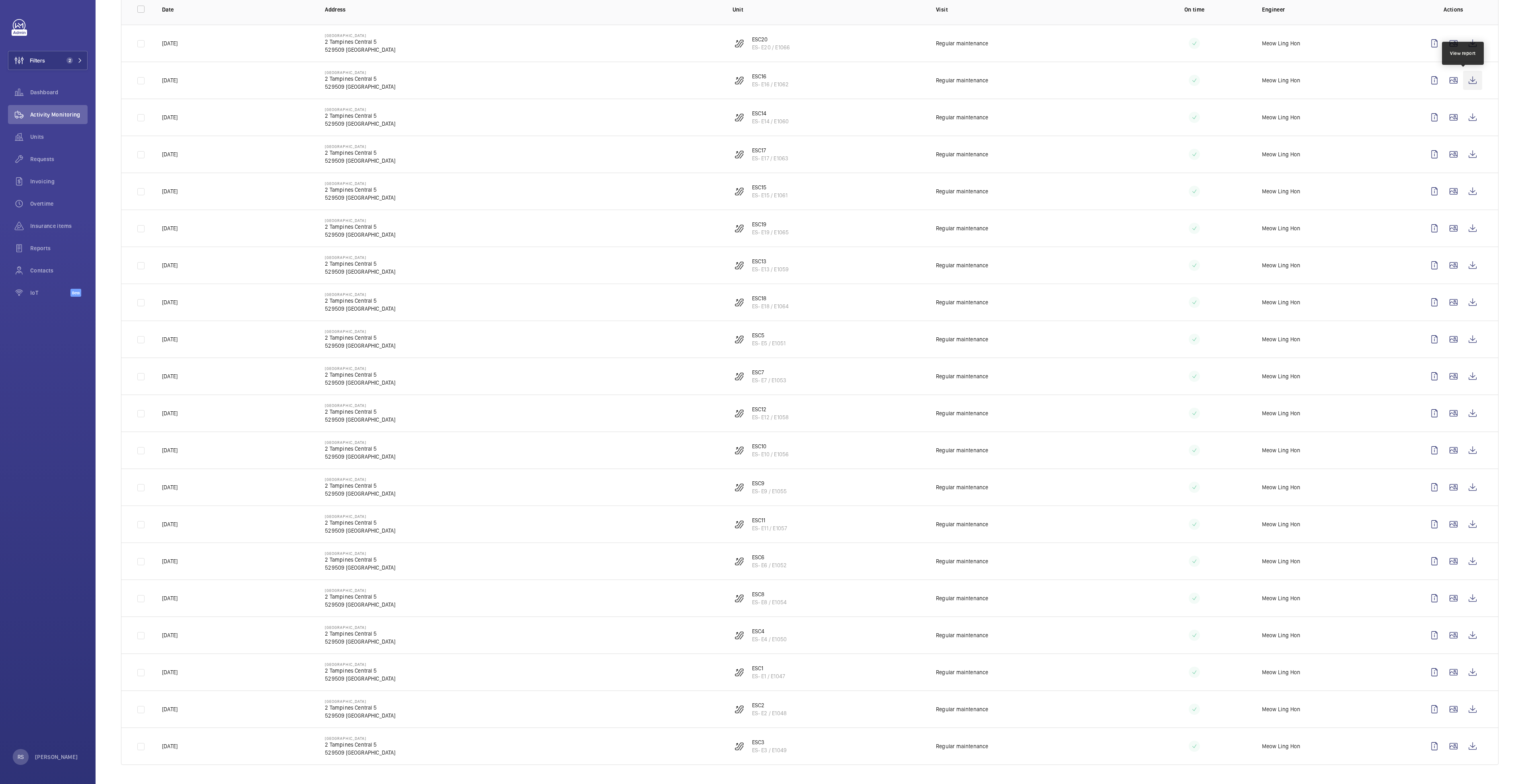
click at [1467, 85] on wm-front-icon-button at bounding box center [1472, 79] width 19 height 19
click at [1462, 456] on wm-front-icon-button at bounding box center [1472, 450] width 19 height 19
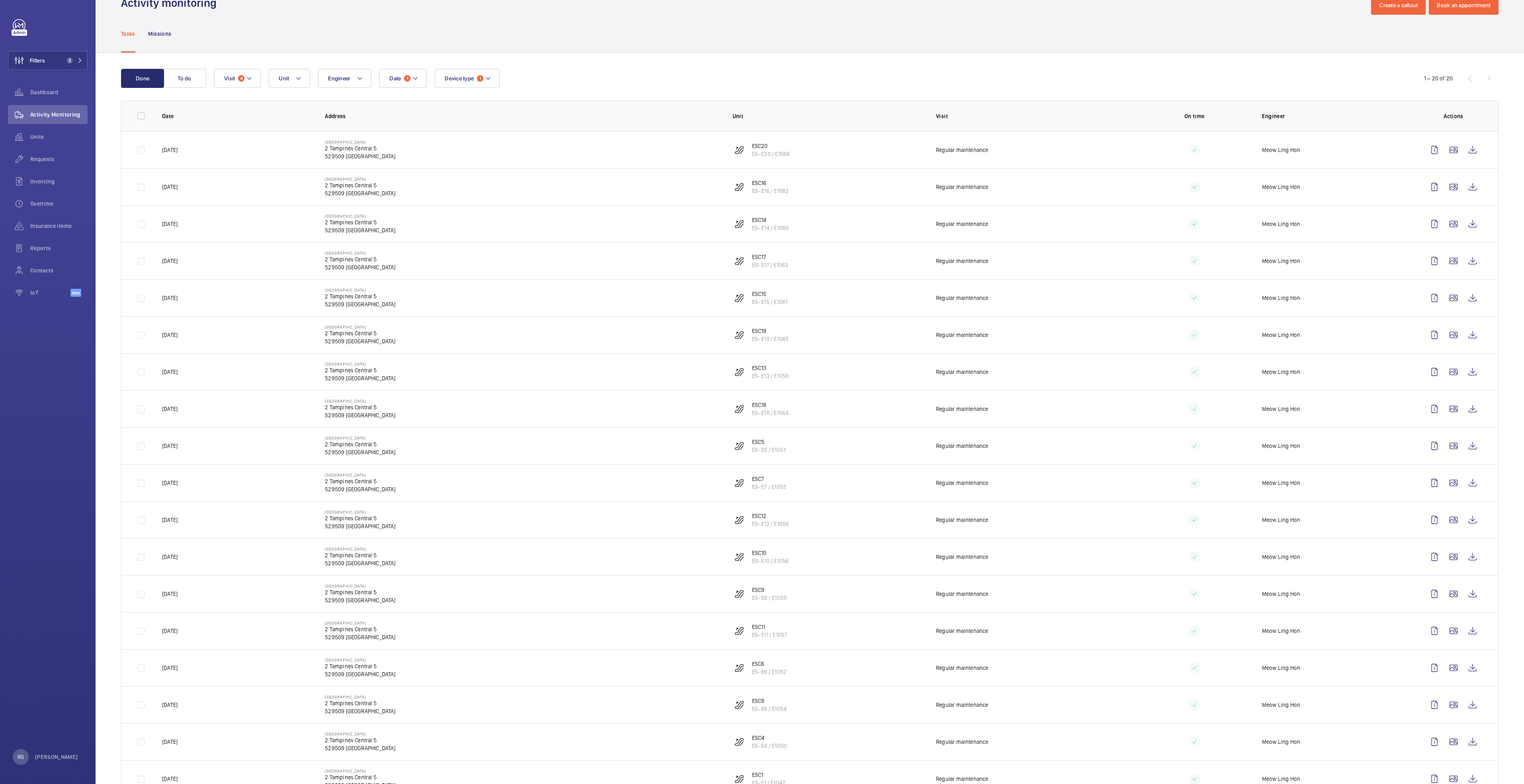
scroll to position [0, 0]
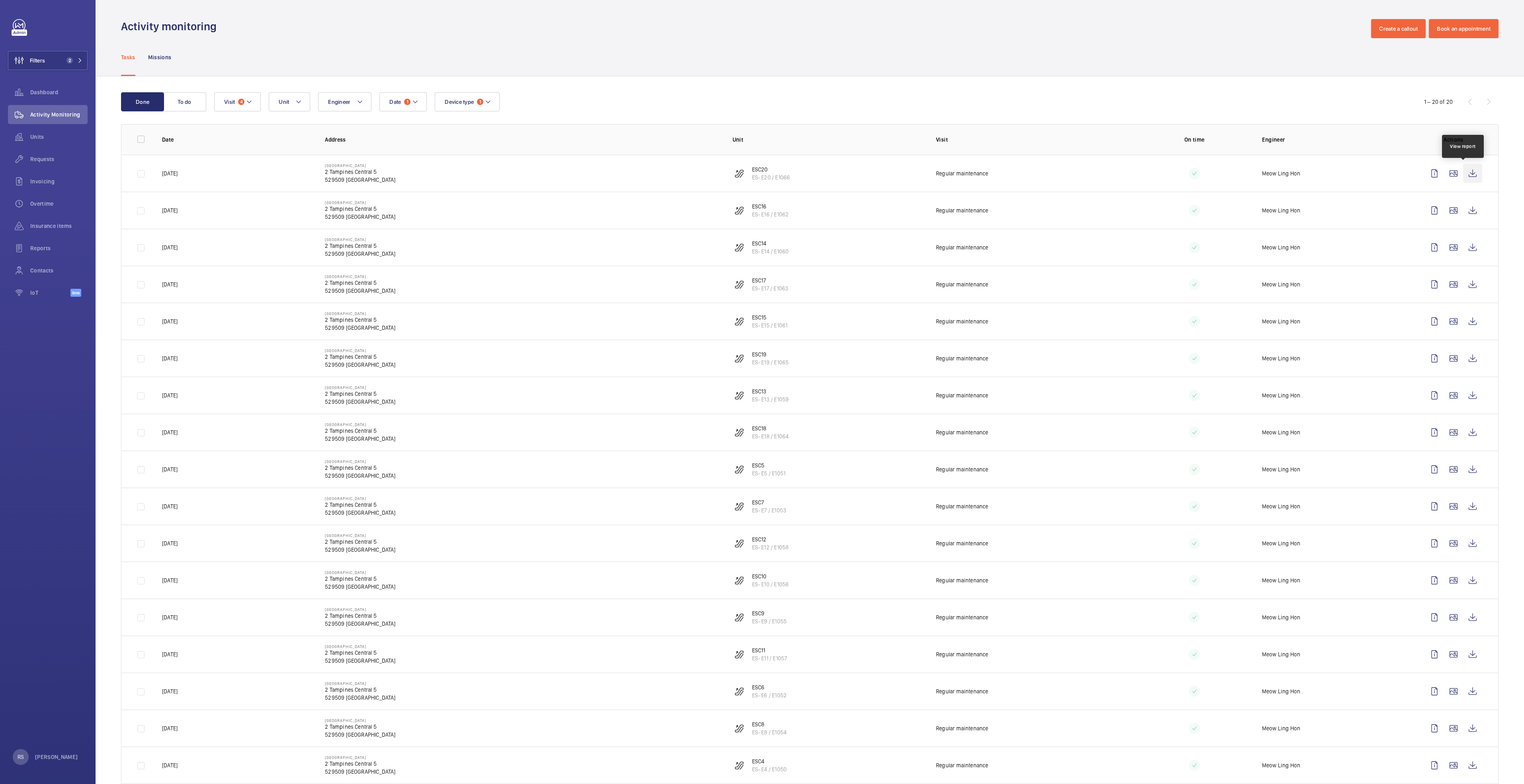
click at [1462, 175] on wm-front-icon-button at bounding box center [1472, 173] width 19 height 19
click at [254, 105] on button "Visit 4" at bounding box center [238, 101] width 46 height 19
click at [292, 277] on p "Reset" at bounding box center [290, 280] width 15 height 8
checkbox input "false"
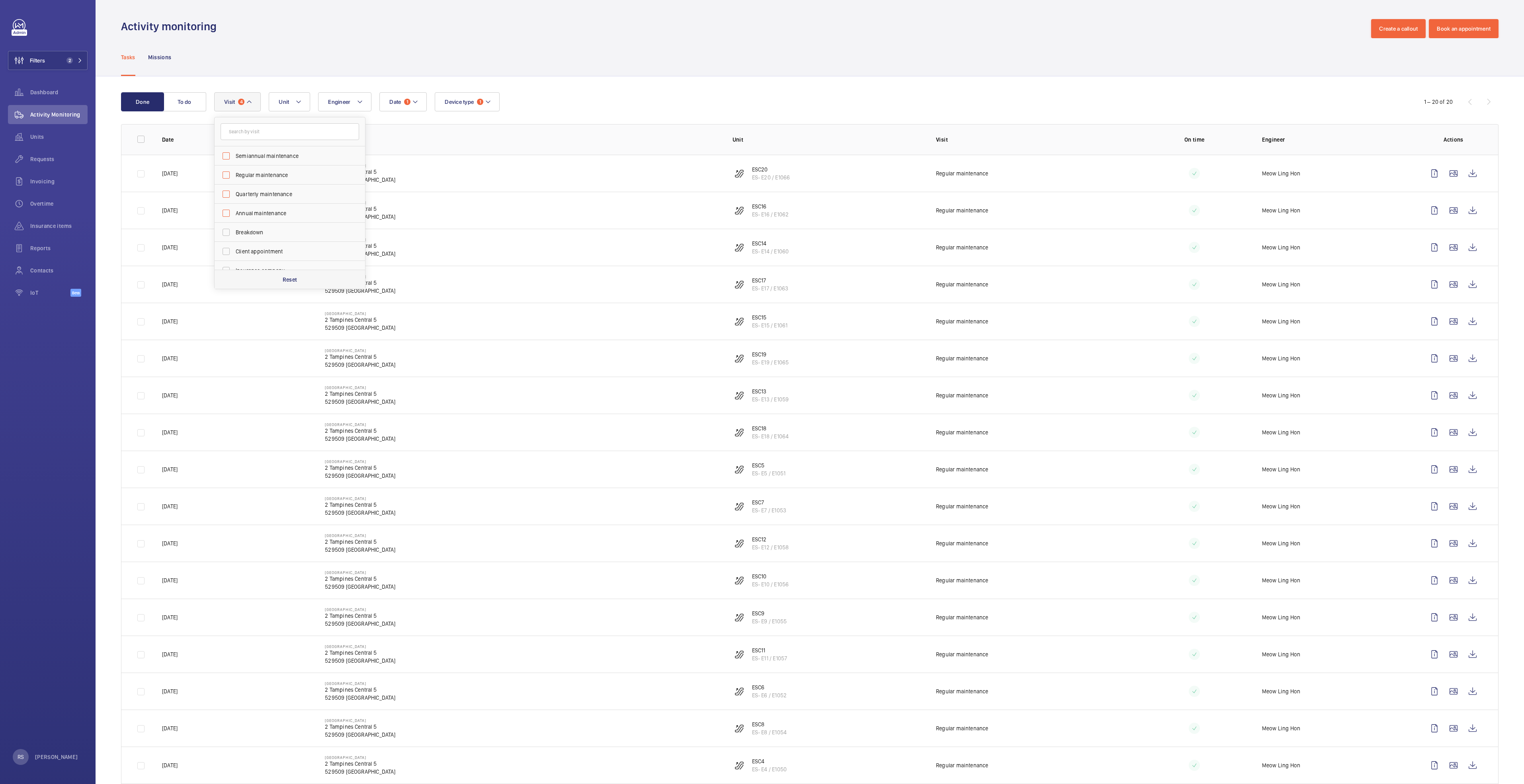
checkbox input "false"
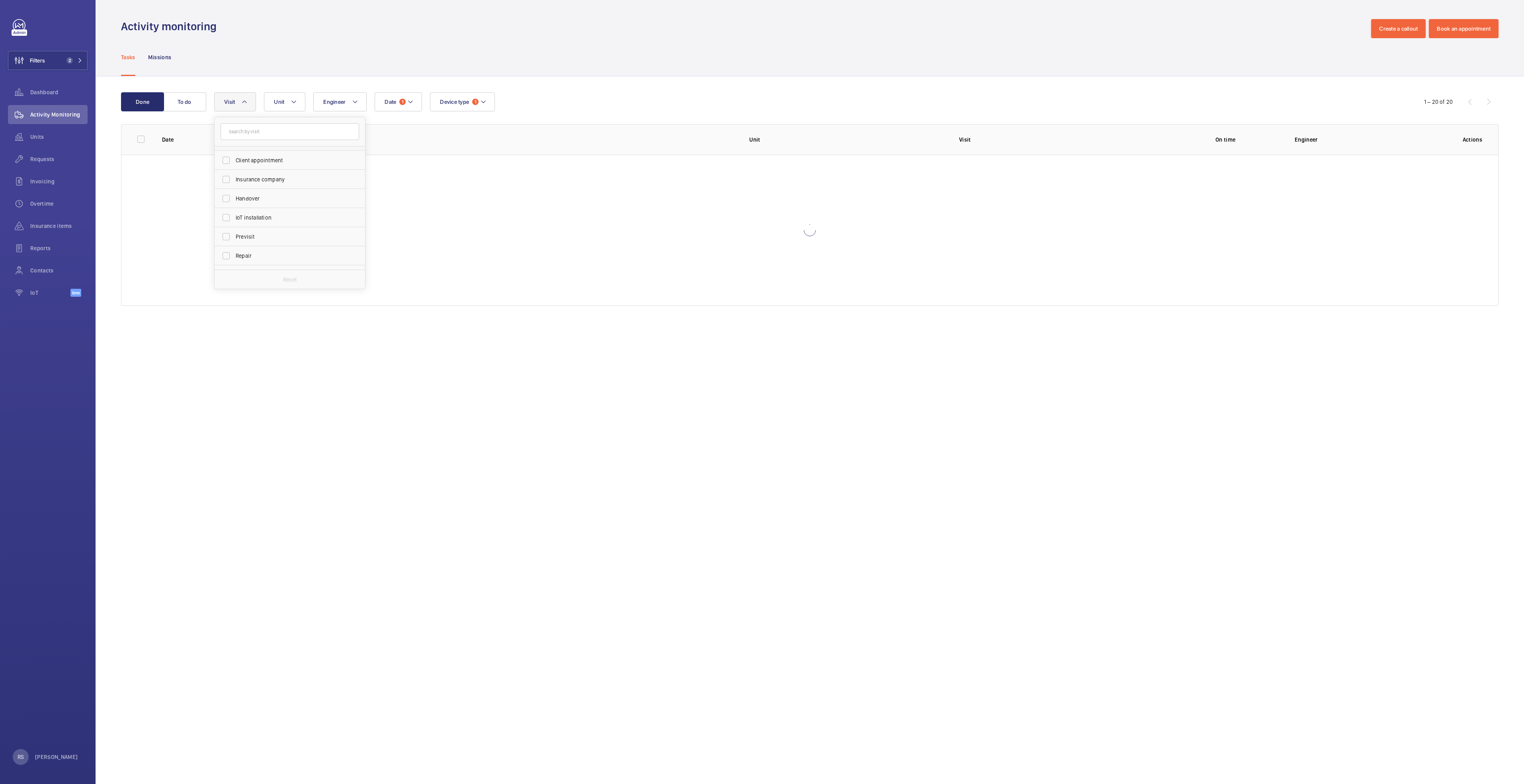
scroll to position [119, 0]
click at [248, 227] on span "Repair" at bounding box center [290, 227] width 110 height 8
click at [234, 227] on input "Repair" at bounding box center [226, 227] width 16 height 16
checkbox input "true"
click at [393, 28] on div "Activity monitoring Create a callout Book an appointment" at bounding box center [809, 28] width 1377 height 19
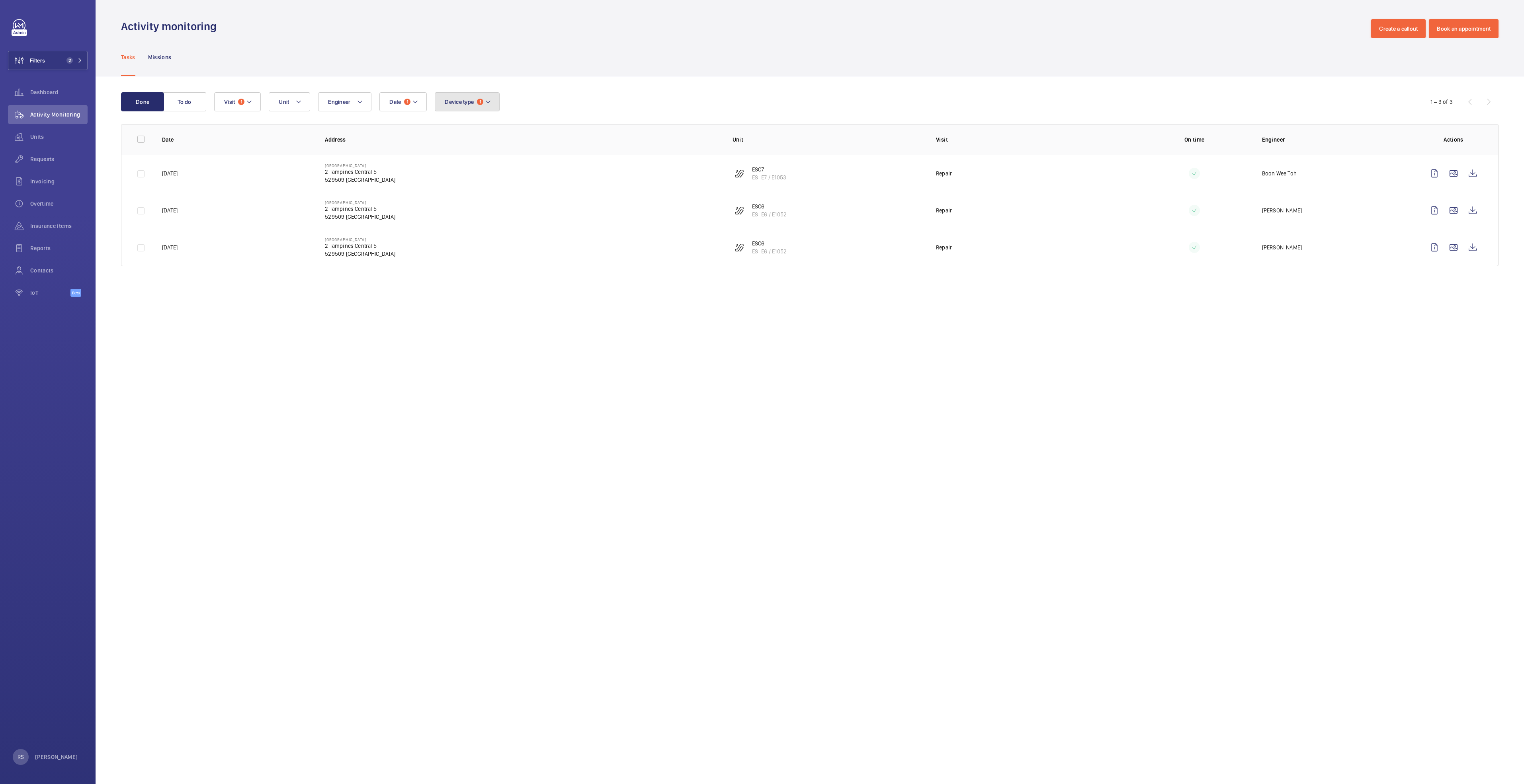
click at [492, 102] on button "Device type 1" at bounding box center [467, 101] width 65 height 19
click at [483, 193] on span "Lift" at bounding box center [511, 194] width 110 height 8
click at [454, 193] on input "Lift" at bounding box center [446, 193] width 16 height 16
checkbox input "true"
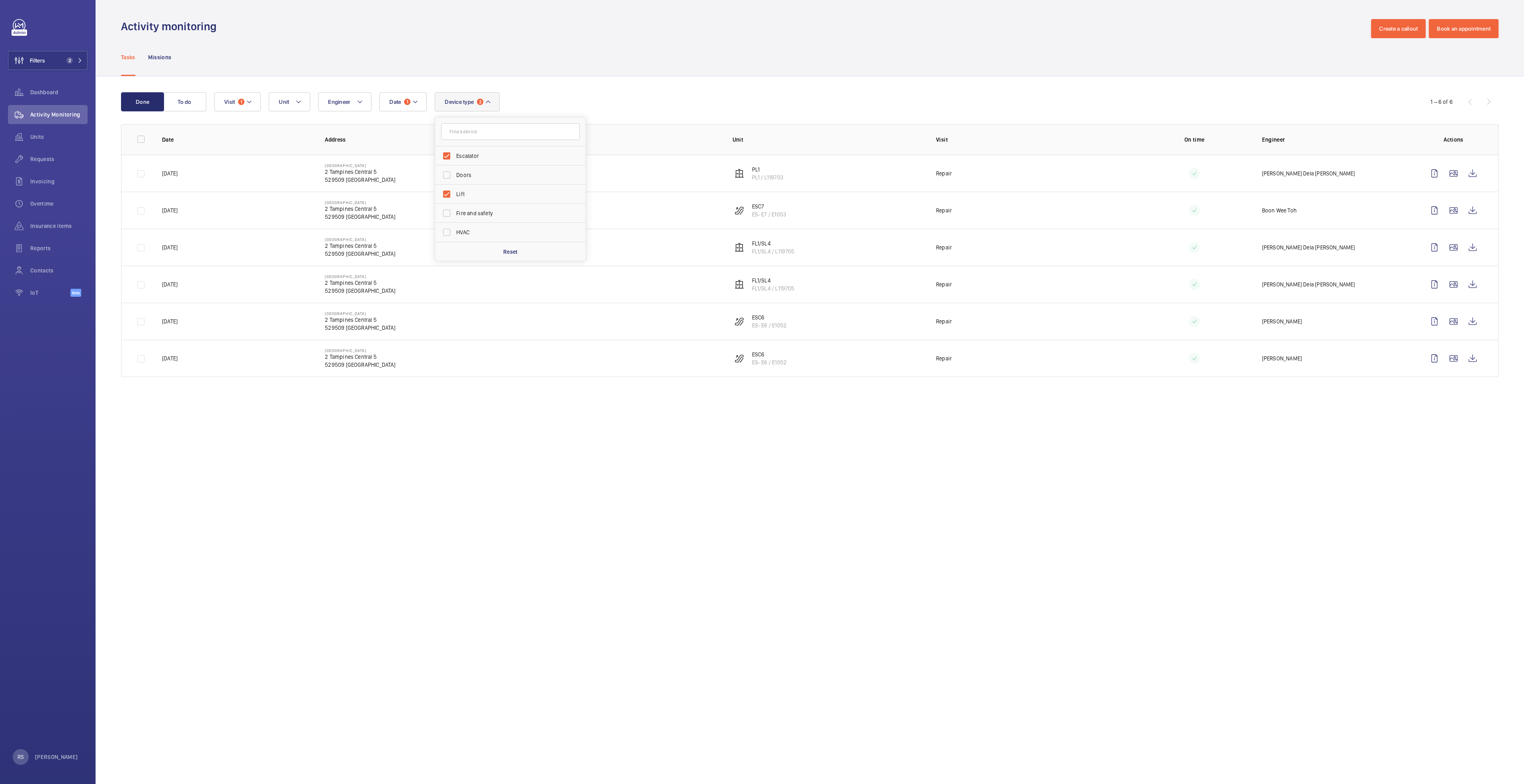
click at [686, 31] on div "Activity monitoring Create a callout Book an appointment" at bounding box center [809, 28] width 1377 height 19
click at [1474, 174] on wm-front-icon-button at bounding box center [1472, 173] width 19 height 19
click at [1474, 250] on wm-front-icon-button at bounding box center [1472, 247] width 19 height 19
click at [1474, 286] on wm-front-icon-button at bounding box center [1472, 284] width 19 height 19
click at [1472, 321] on wm-front-icon-button at bounding box center [1472, 321] width 19 height 19
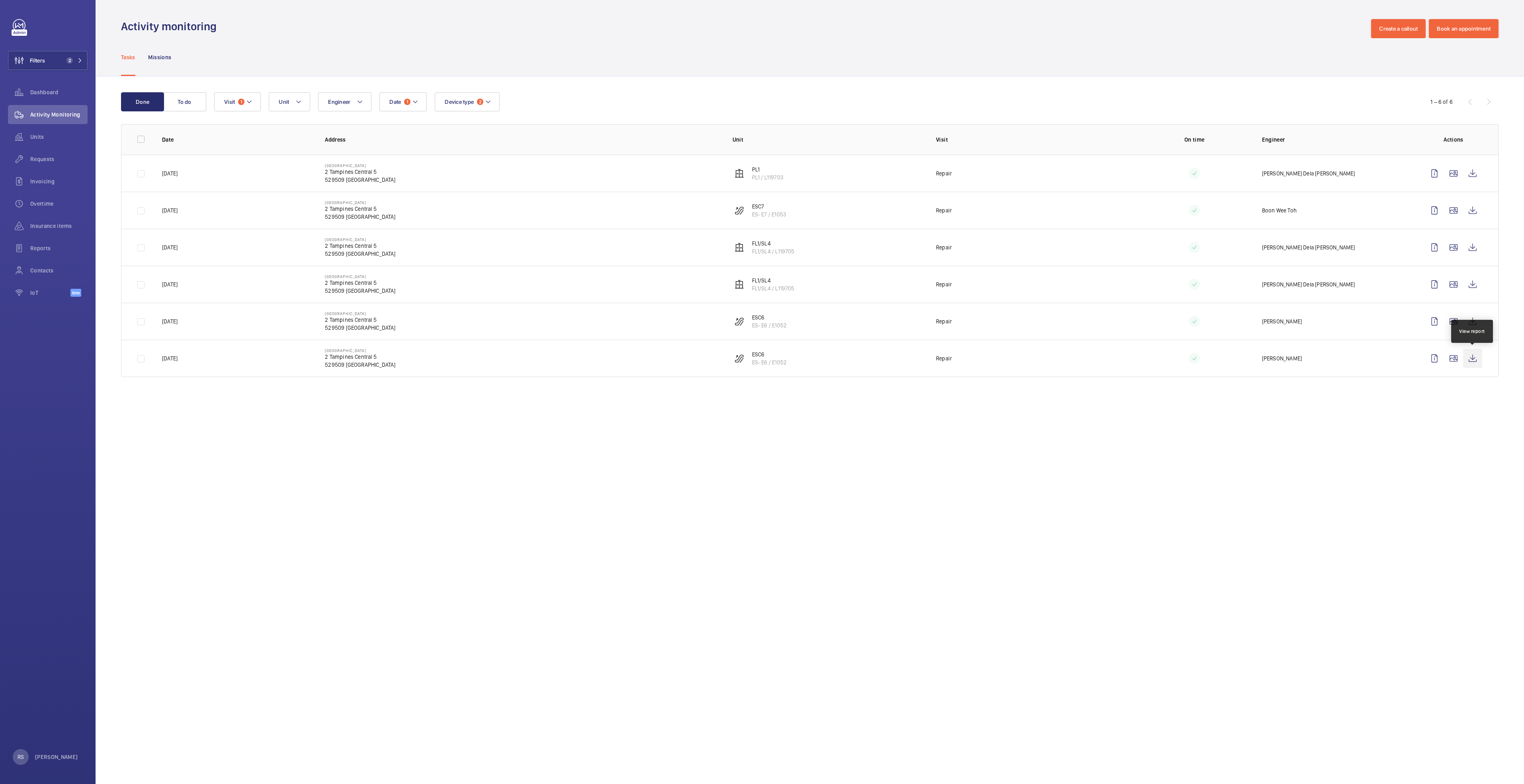
click at [1476, 359] on wm-front-icon-button at bounding box center [1472, 358] width 19 height 19
